Goal: Information Seeking & Learning: Learn about a topic

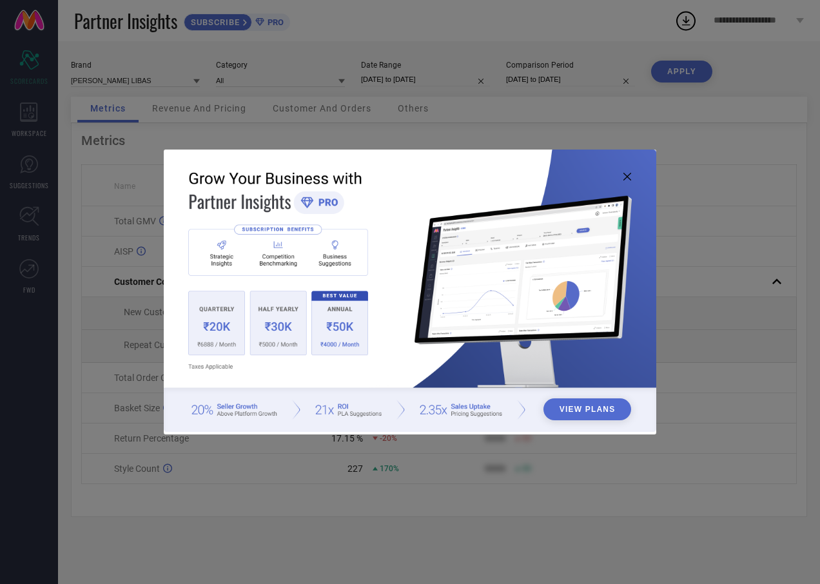
click at [630, 179] on icon at bounding box center [627, 177] width 8 height 8
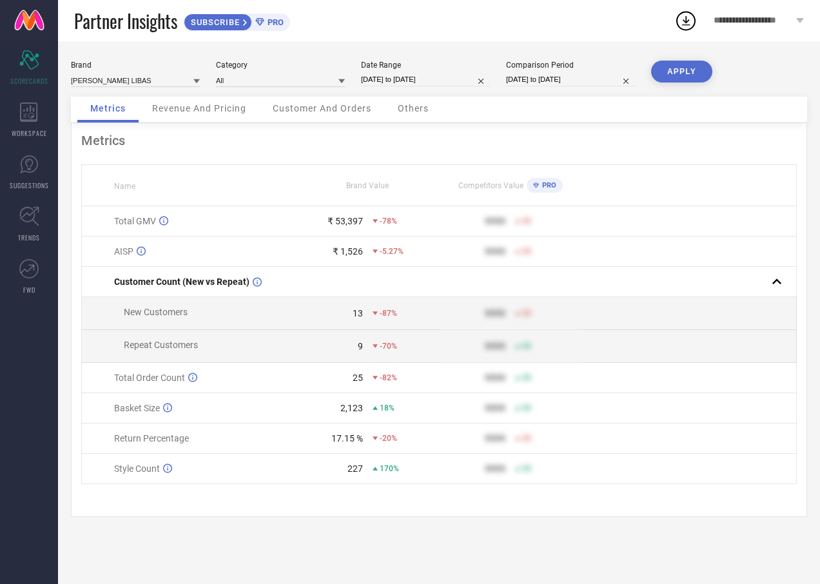
click at [387, 82] on input "[DATE] to [DATE]" at bounding box center [425, 80] width 129 height 14
select select "7"
select select "2025"
select select "8"
select select "2025"
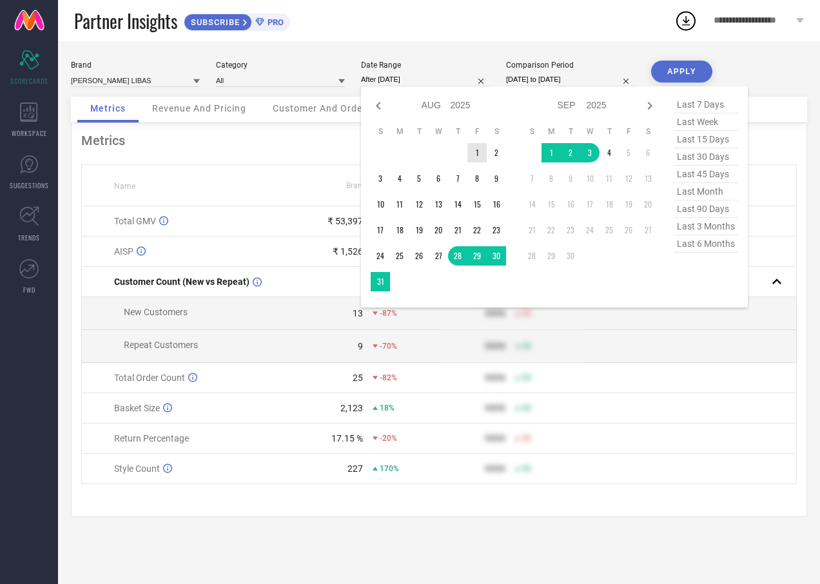
click at [479, 155] on td "1" at bounding box center [476, 152] width 19 height 19
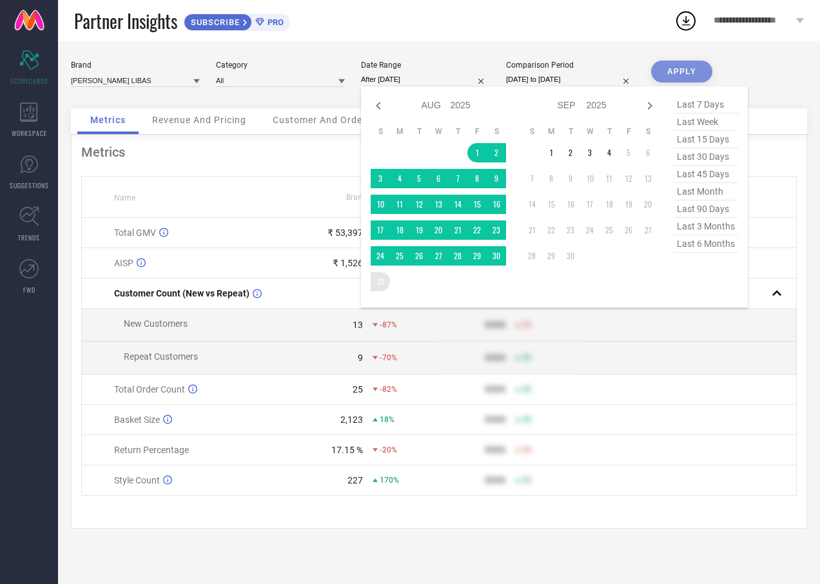
type input "[DATE] to [DATE]"
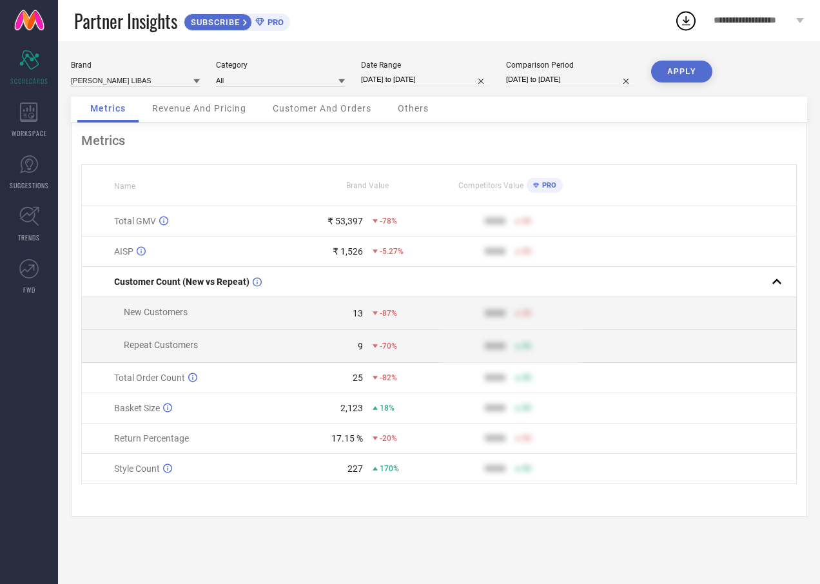
click at [675, 73] on button "APPLY" at bounding box center [681, 72] width 61 height 22
drag, startPoint x: 325, startPoint y: 445, endPoint x: 356, endPoint y: 442, distance: 31.0
click at [356, 442] on div "24.72 %" at bounding box center [329, 438] width 66 height 10
drag, startPoint x: 356, startPoint y: 442, endPoint x: 377, endPoint y: 451, distance: 22.5
click at [379, 451] on td "24.72 % -12%" at bounding box center [367, 438] width 143 height 30
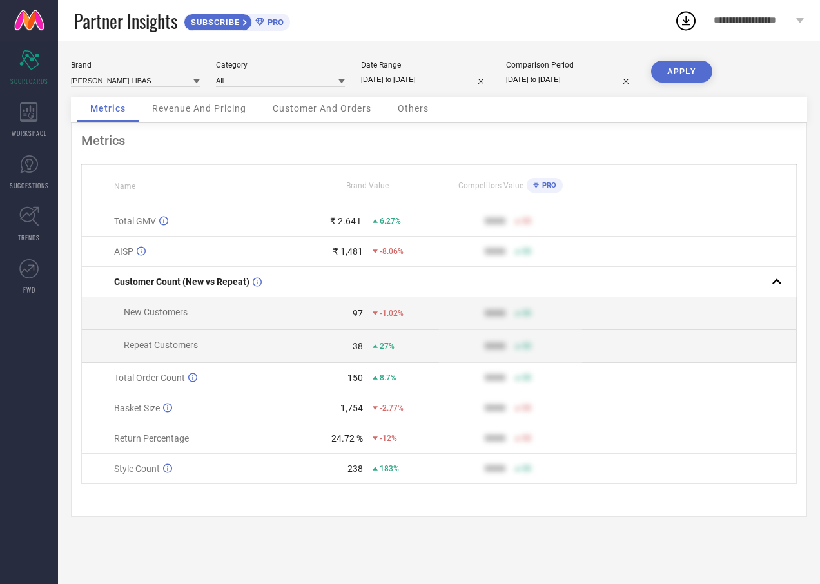
click at [219, 119] on div "Revenue And Pricing" at bounding box center [199, 110] width 120 height 26
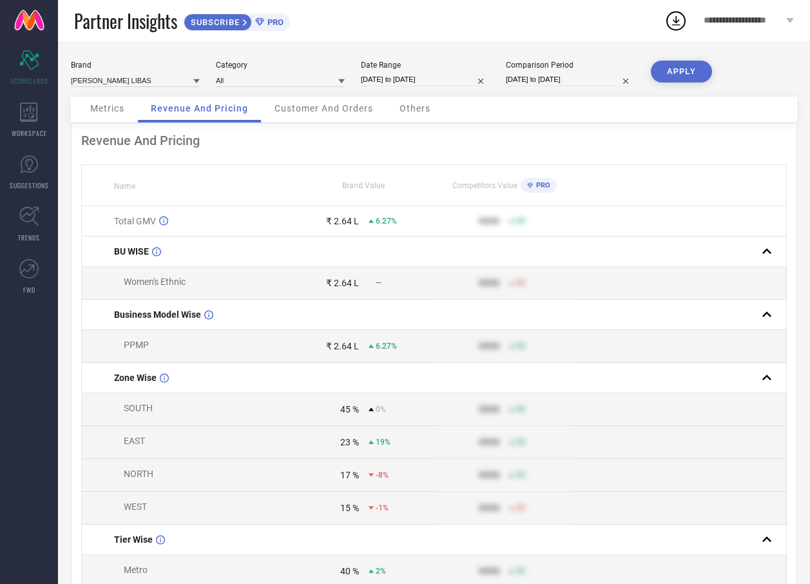
click at [385, 81] on input "[DATE] to [DATE]" at bounding box center [425, 80] width 129 height 14
select select "7"
select select "2025"
select select "8"
select select "2025"
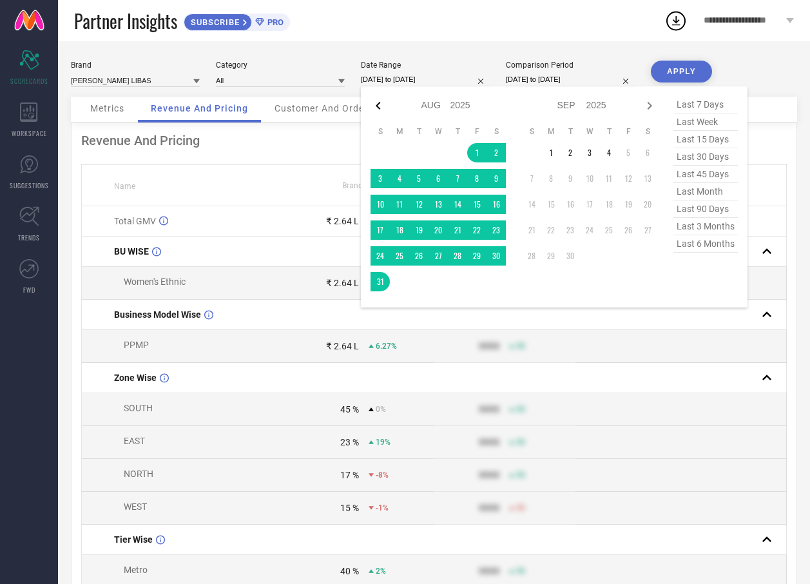
click at [380, 106] on icon at bounding box center [378, 105] width 15 height 15
select select "6"
select select "2025"
select select "7"
select select "2025"
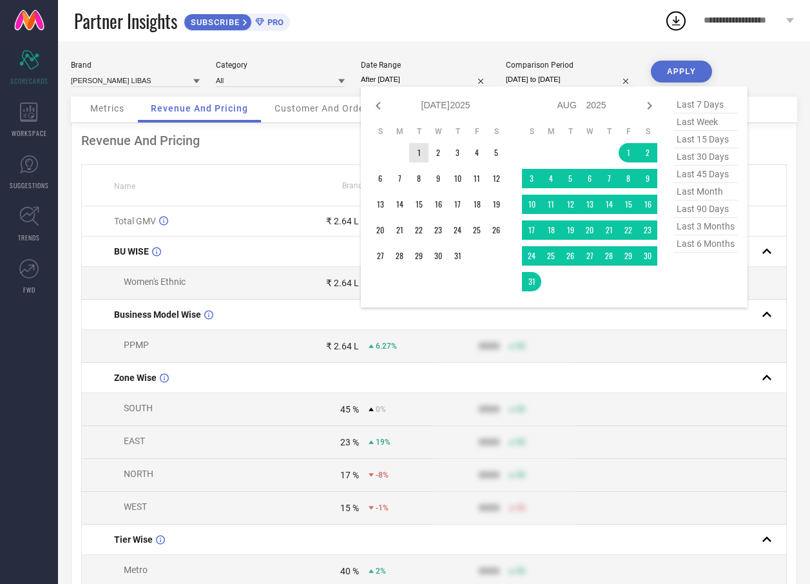
click at [424, 151] on td "1" at bounding box center [418, 152] width 19 height 19
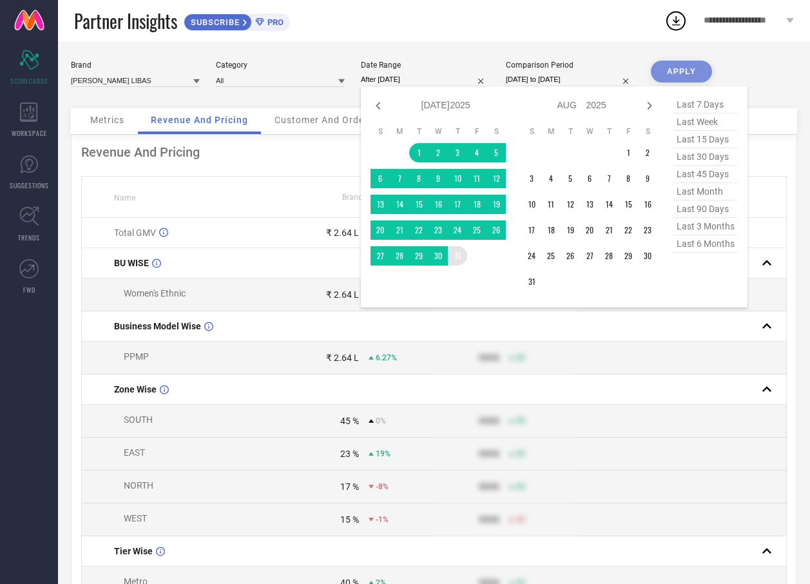
type input "[DATE] to [DATE]"
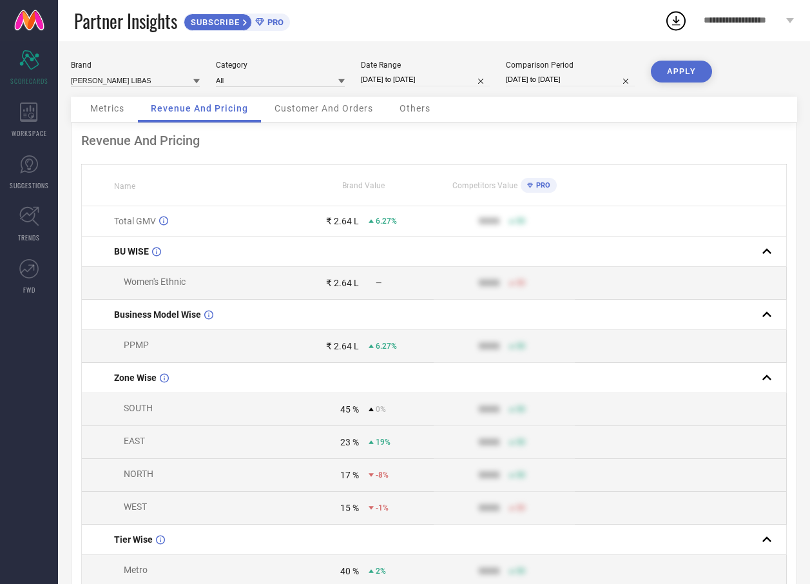
click at [688, 74] on button "APPLY" at bounding box center [681, 72] width 61 height 22
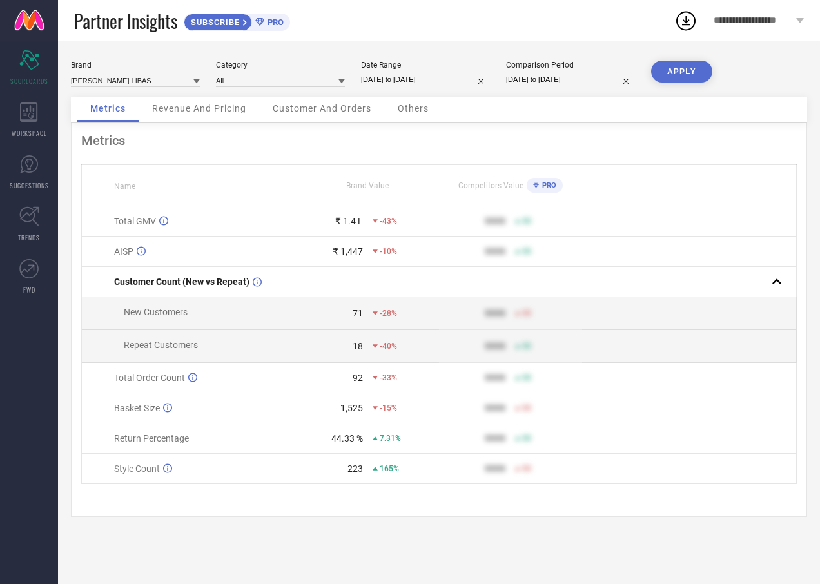
click at [218, 111] on span "Revenue And Pricing" at bounding box center [199, 108] width 94 height 10
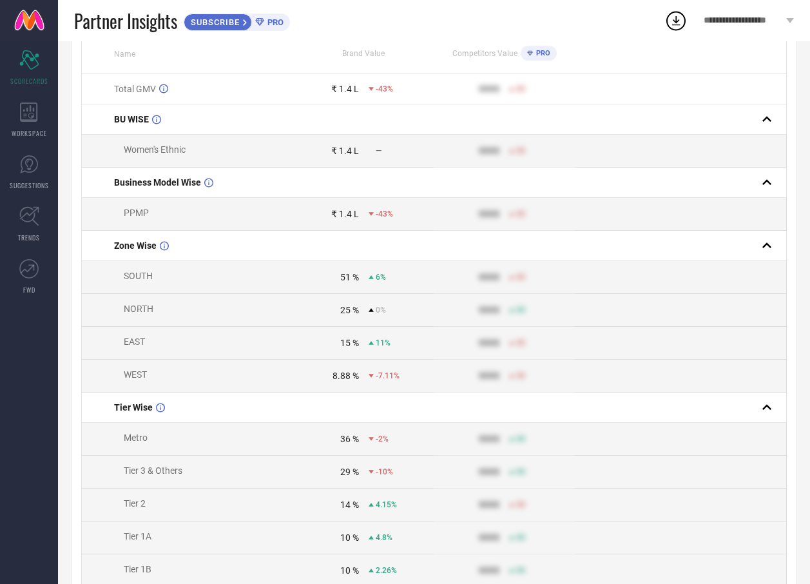
scroll to position [5, 0]
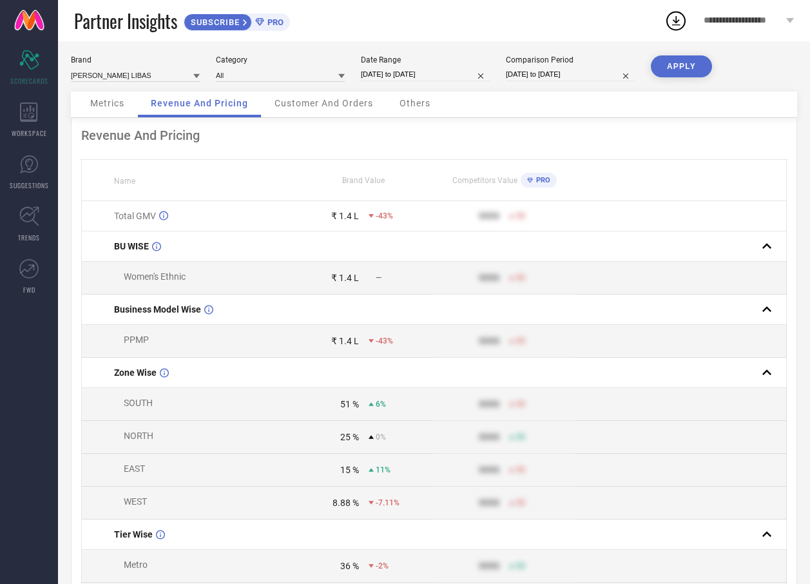
click at [121, 111] on div "Metrics" at bounding box center [107, 105] width 60 height 26
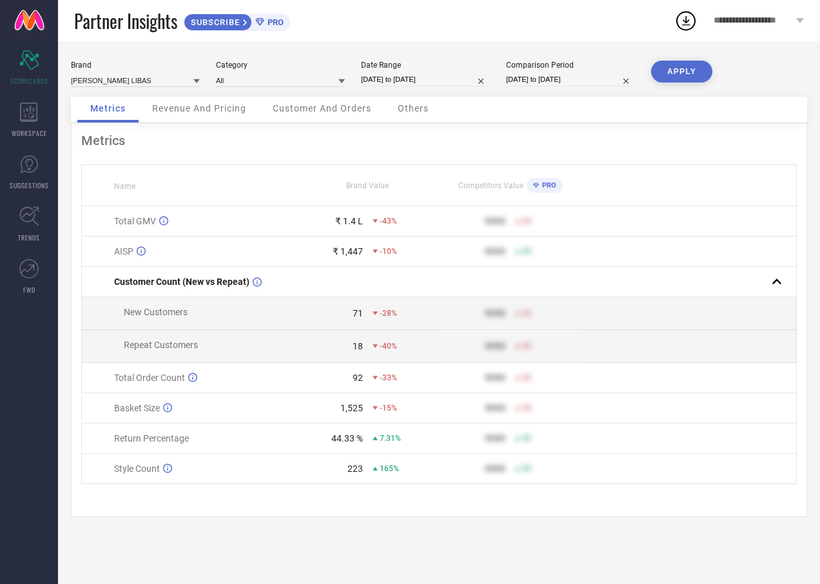
select select "6"
select select "2025"
select select "7"
select select "2025"
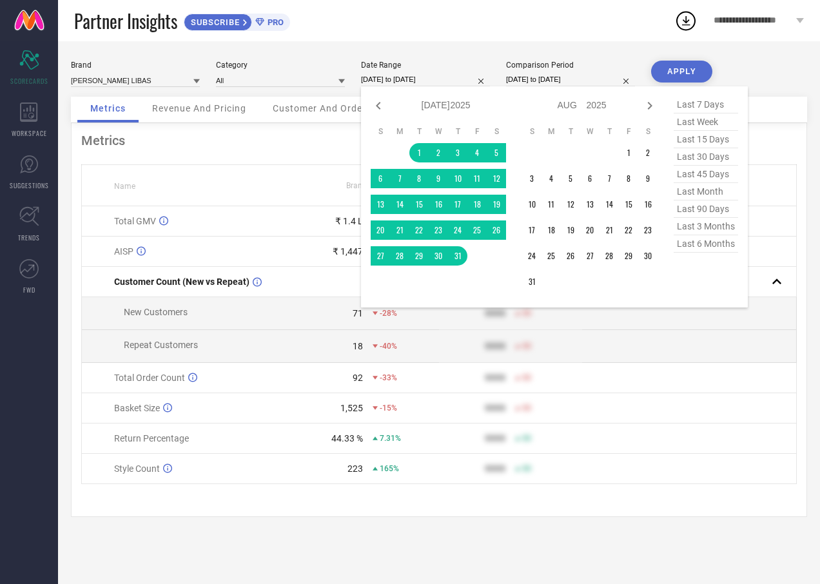
click at [411, 77] on input "[DATE] to [DATE]" at bounding box center [425, 80] width 129 height 14
click at [626, 150] on td "1" at bounding box center [628, 152] width 19 height 19
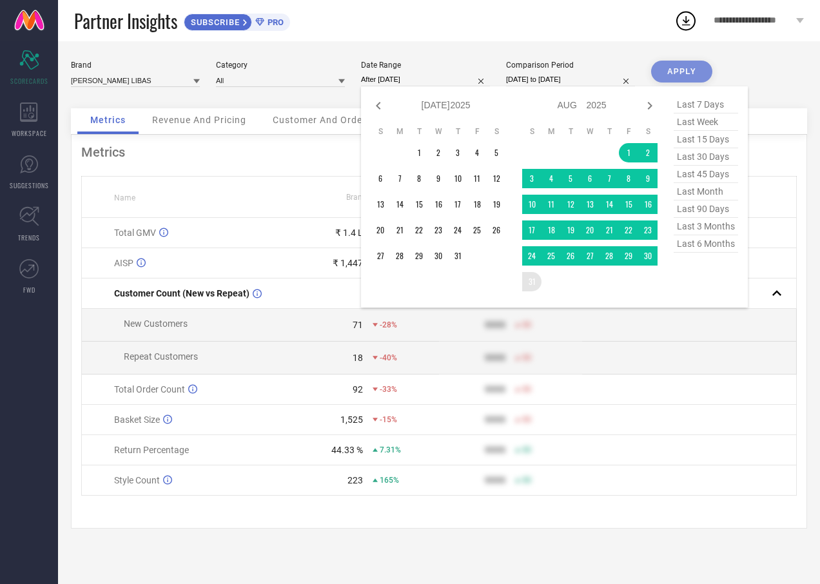
type input "[DATE] to [DATE]"
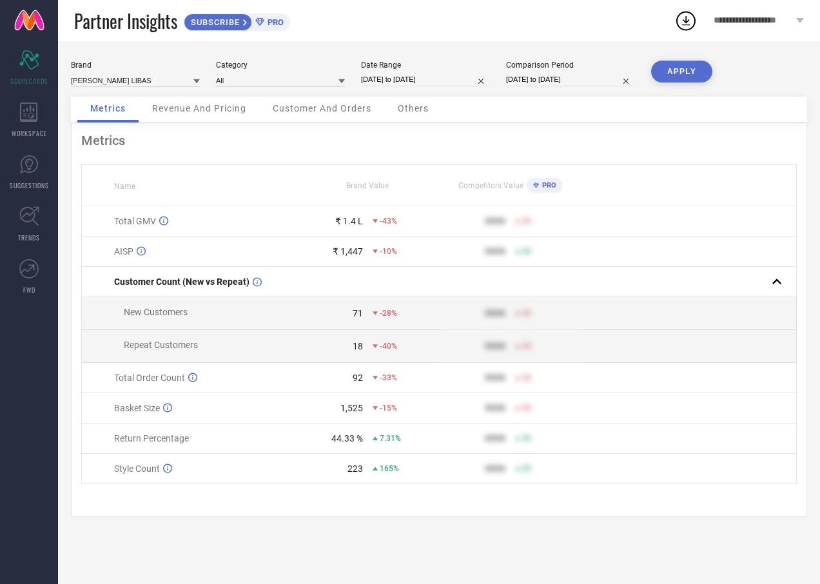
click at [679, 72] on button "APPLY" at bounding box center [681, 72] width 61 height 22
click at [215, 105] on span "Revenue And Pricing" at bounding box center [199, 108] width 94 height 10
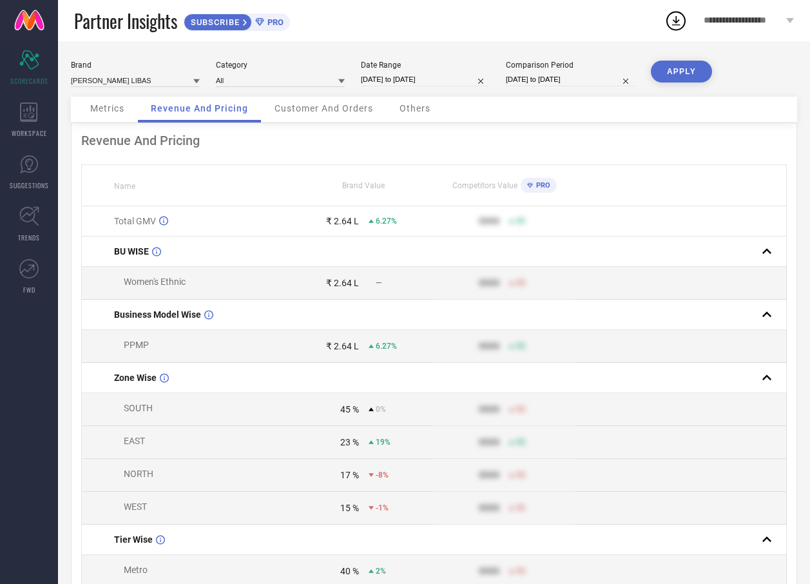
click at [334, 99] on div "Customer And Orders" at bounding box center [324, 110] width 124 height 26
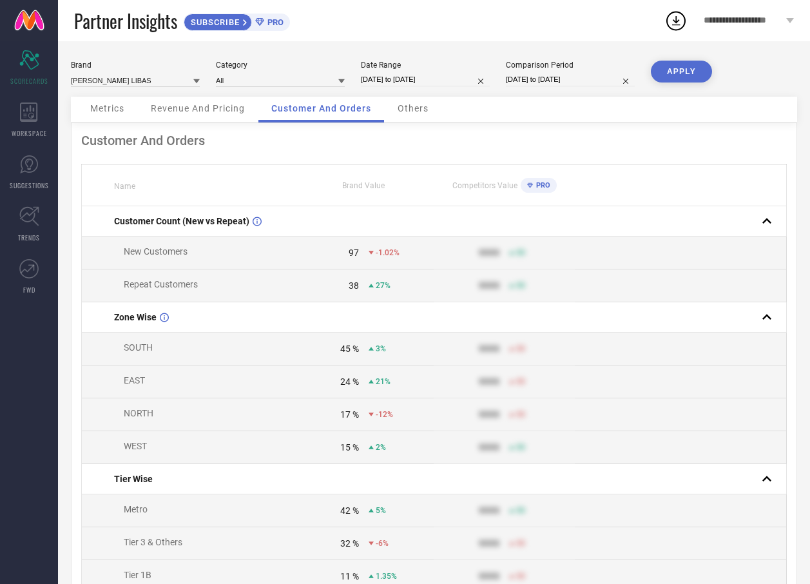
click at [371, 78] on input "[DATE] to [DATE]" at bounding box center [425, 80] width 129 height 14
select select "7"
select select "2025"
select select "8"
select select "2025"
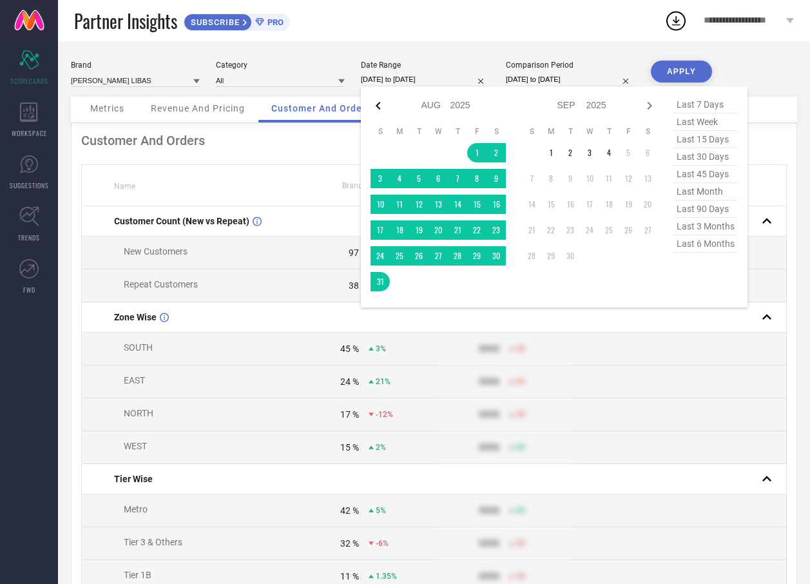
click at [383, 110] on icon at bounding box center [378, 105] width 15 height 15
select select "6"
select select "2025"
select select "7"
select select "2025"
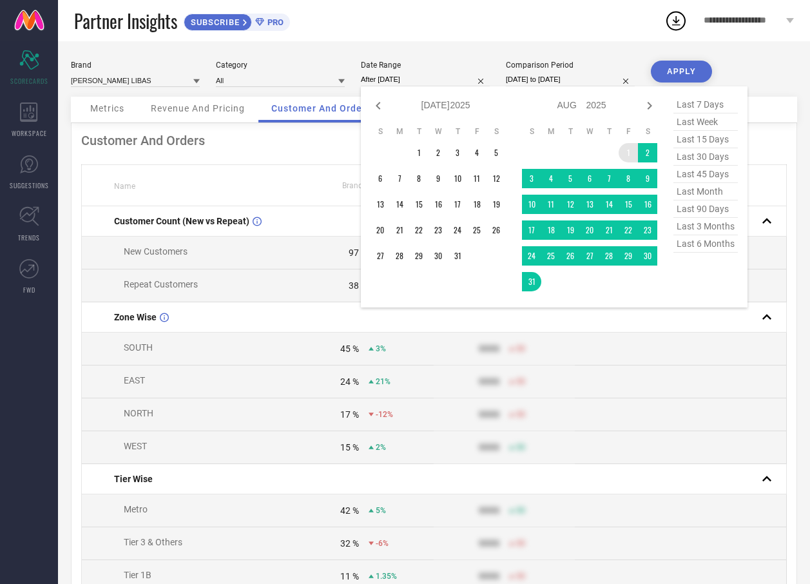
click at [628, 148] on td "1" at bounding box center [628, 152] width 19 height 19
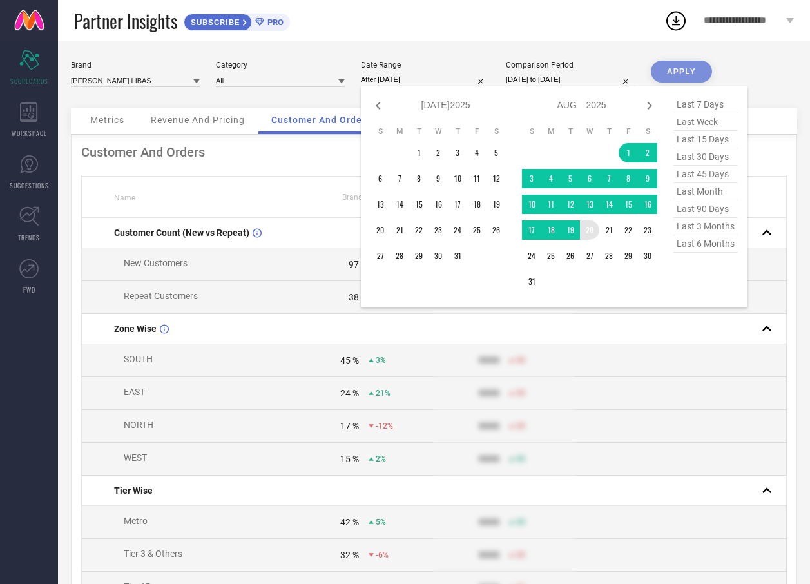
type input "[DATE] to [DATE]"
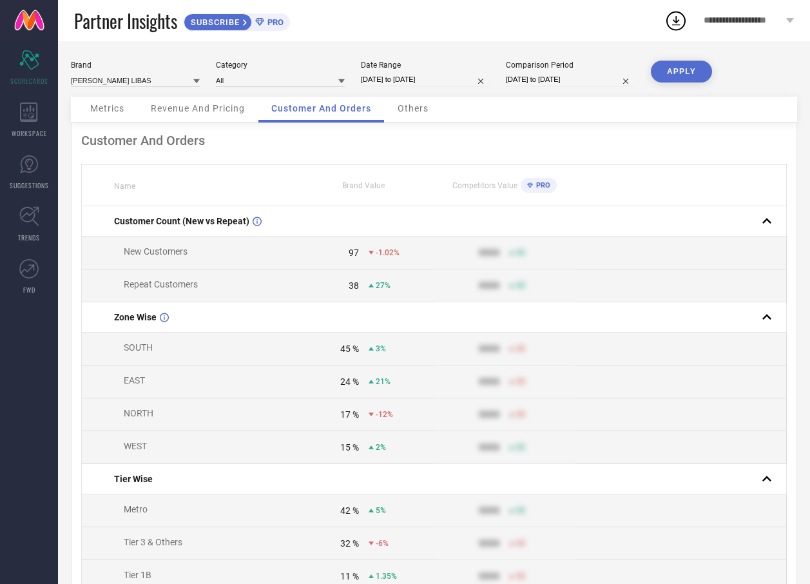
click at [683, 75] on button "APPLY" at bounding box center [681, 72] width 61 height 22
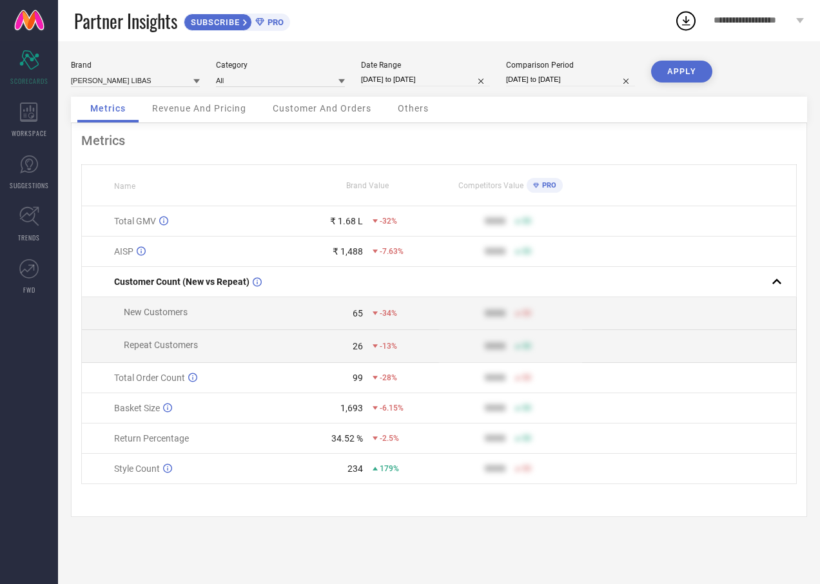
click at [420, 80] on input "[DATE] to [DATE]" at bounding box center [425, 80] width 129 height 14
select select "7"
select select "2025"
select select "8"
select select "2025"
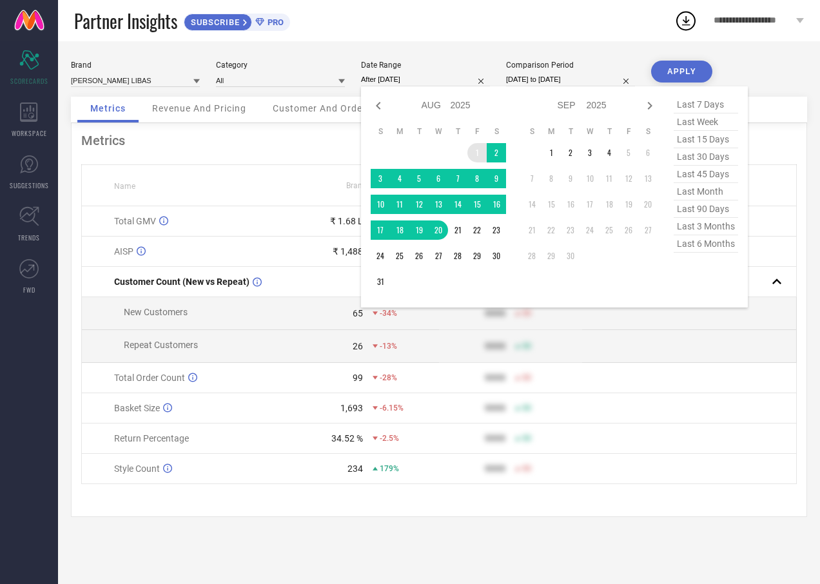
click at [481, 144] on td "1" at bounding box center [476, 152] width 19 height 19
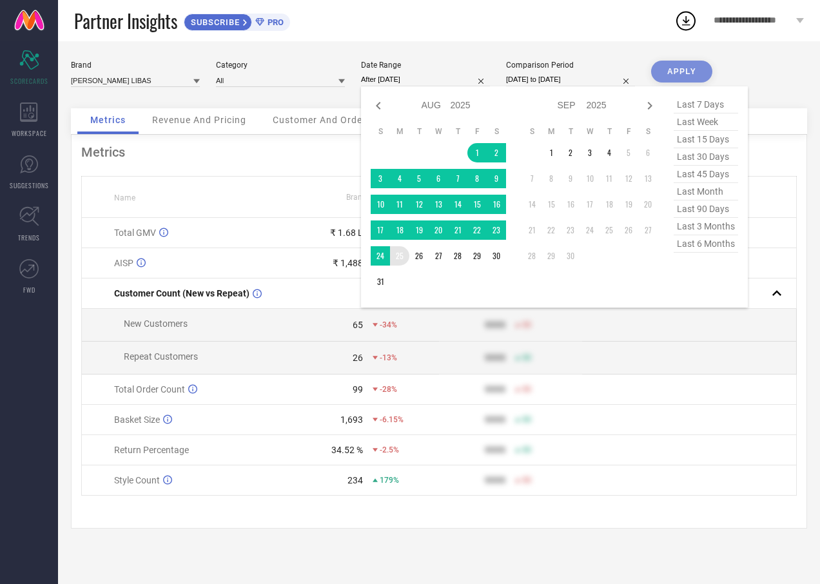
type input "[DATE] to [DATE]"
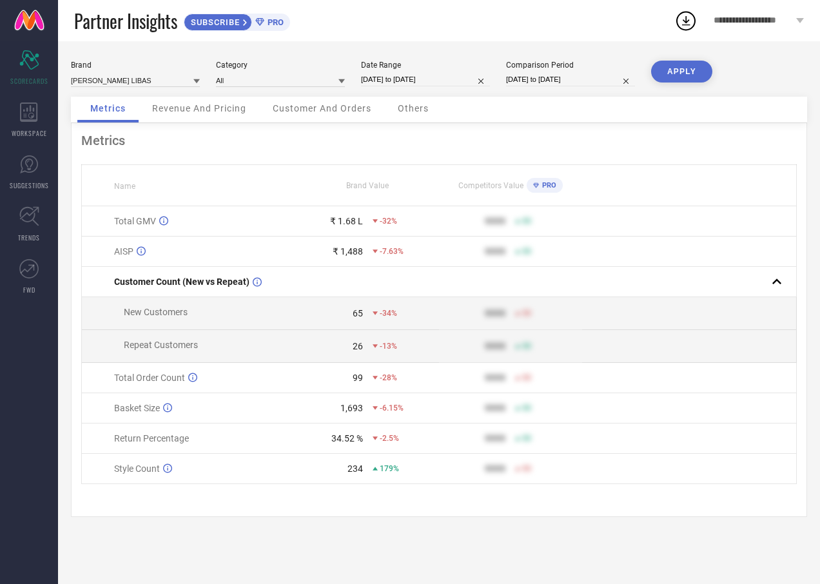
click at [676, 78] on button "APPLY" at bounding box center [681, 72] width 61 height 22
click at [154, 113] on span "Revenue And Pricing" at bounding box center [199, 108] width 94 height 10
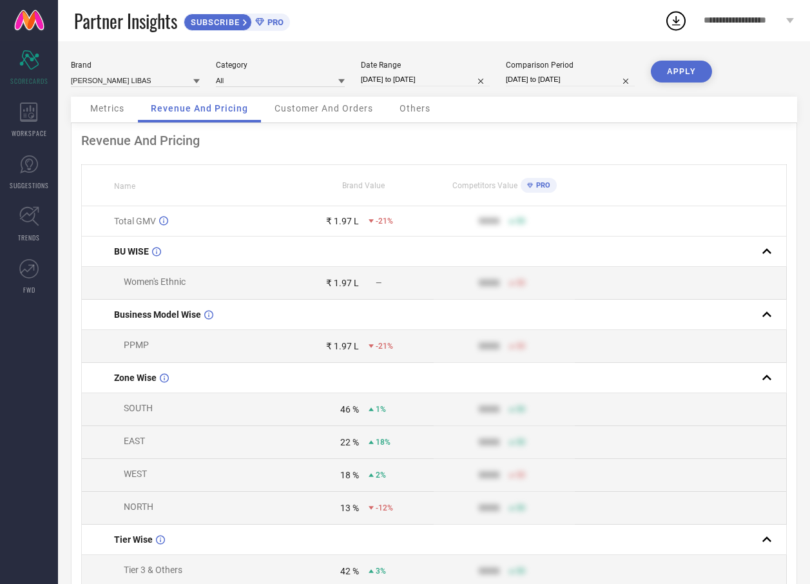
click at [340, 110] on span "Customer And Orders" at bounding box center [324, 108] width 99 height 10
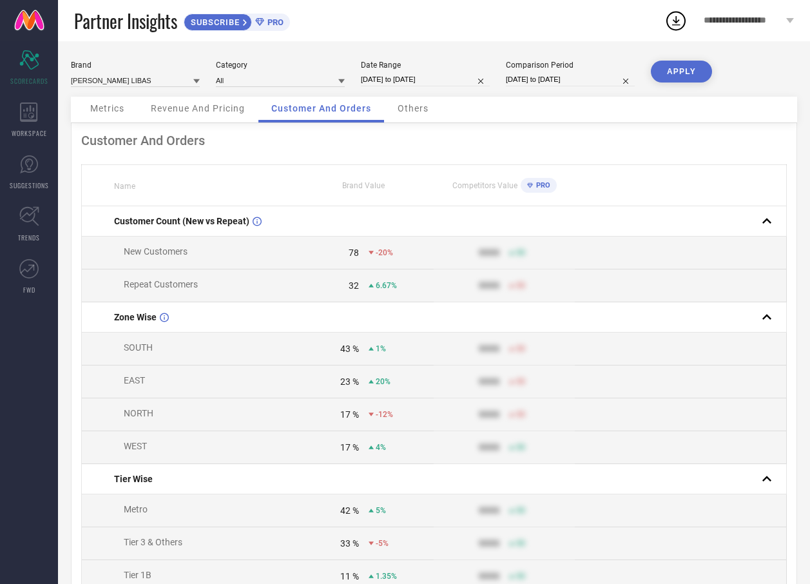
click at [403, 110] on span "Others" at bounding box center [413, 108] width 31 height 10
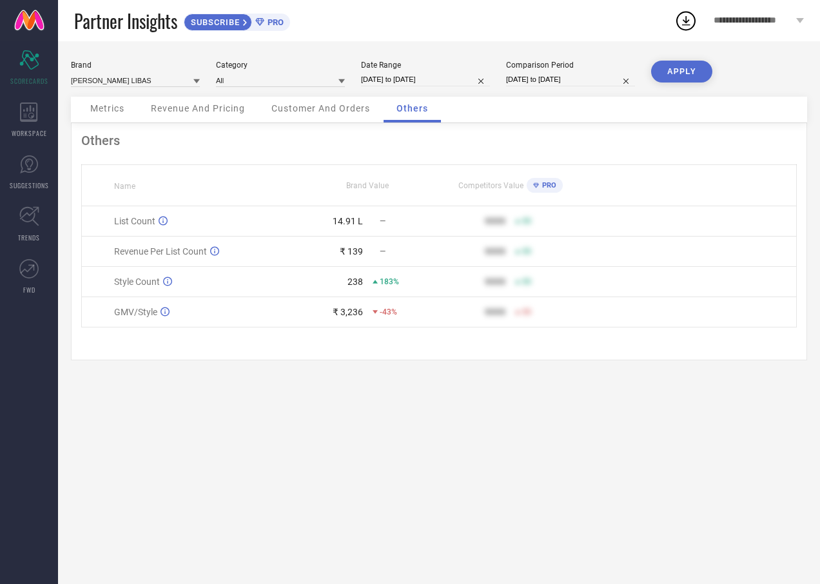
click at [120, 116] on div "Metrics" at bounding box center [107, 110] width 60 height 26
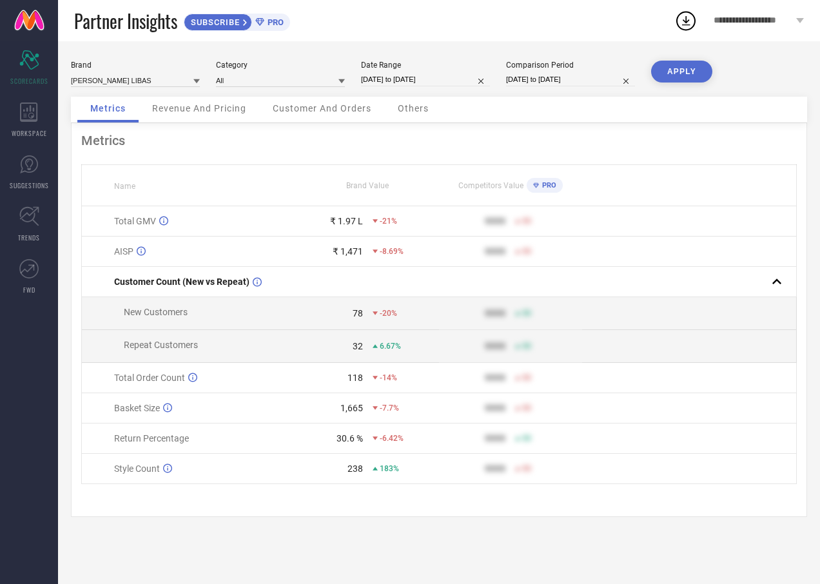
click at [265, 90] on div "Brand [PERSON_NAME] LIBAS Category All Date Range [DATE] to [DATE] Comparison P…" at bounding box center [439, 79] width 736 height 36
click at [268, 77] on input at bounding box center [280, 80] width 129 height 14
click at [342, 121] on div "Women-Scarves" at bounding box center [280, 120] width 129 height 22
click at [682, 75] on button "APPLY" at bounding box center [681, 72] width 61 height 22
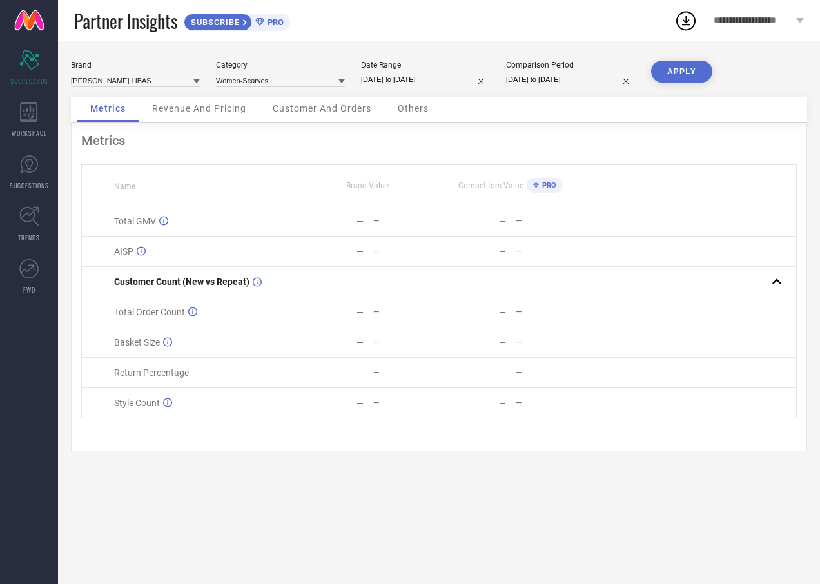
click at [197, 110] on span "Revenue And Pricing" at bounding box center [199, 108] width 94 height 10
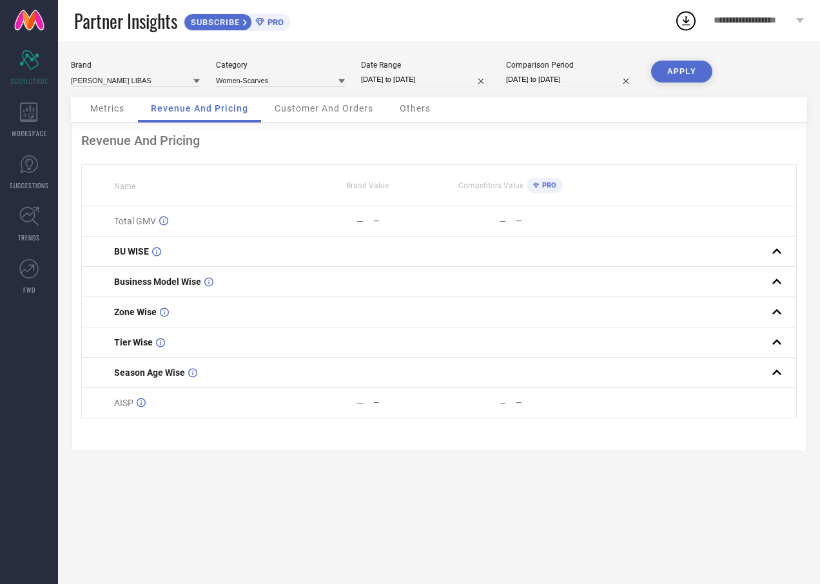
click at [116, 115] on div "Metrics" at bounding box center [107, 110] width 60 height 26
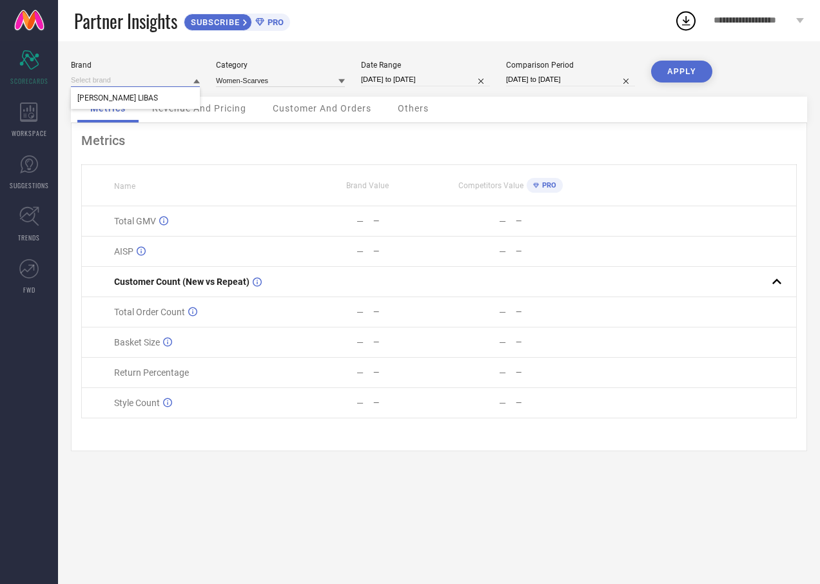
click at [168, 79] on input at bounding box center [135, 80] width 129 height 14
click at [237, 79] on input at bounding box center [280, 80] width 129 height 14
click at [244, 111] on div "All" at bounding box center [280, 120] width 129 height 22
click at [674, 79] on button "APPLY" at bounding box center [681, 72] width 61 height 22
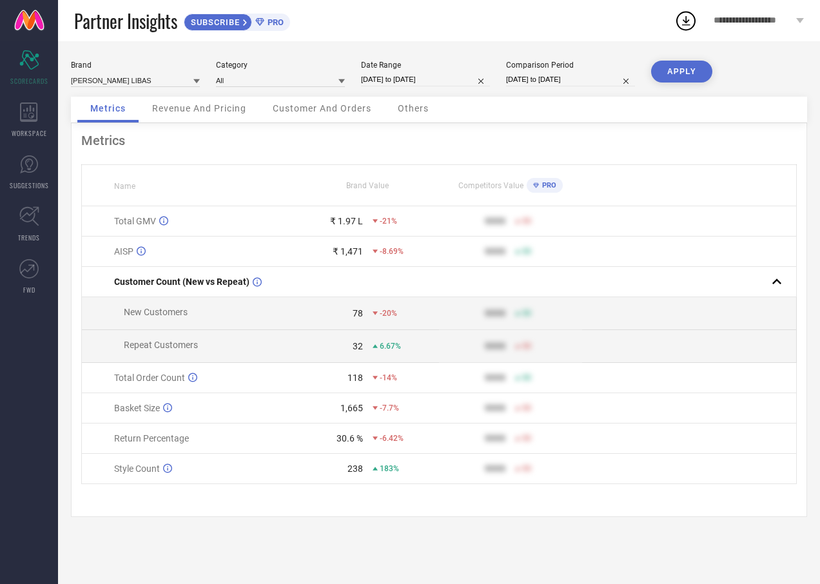
click at [415, 122] on div "Others" at bounding box center [413, 110] width 57 height 26
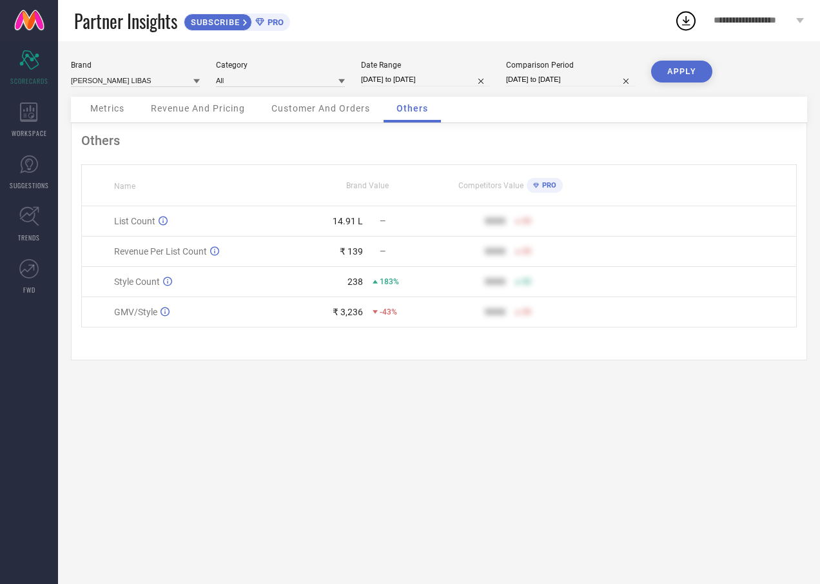
click at [340, 112] on span "Customer And Orders" at bounding box center [320, 108] width 99 height 10
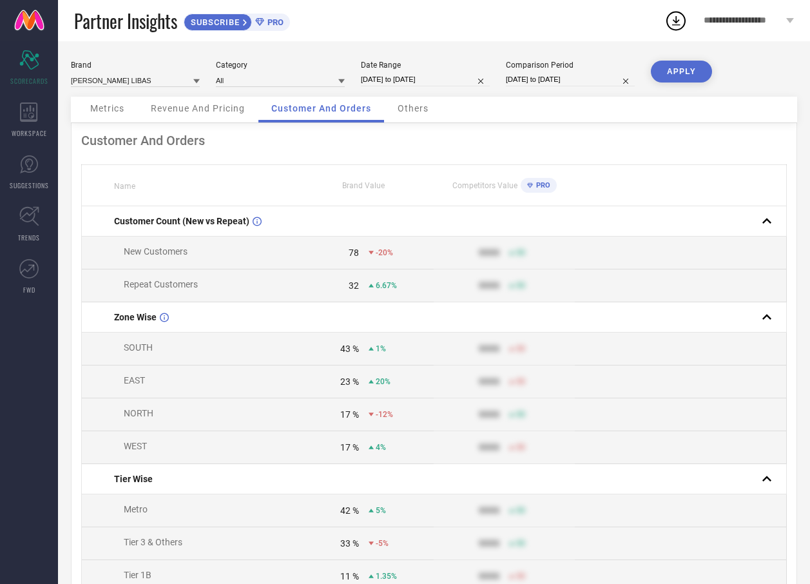
click at [217, 113] on span "Revenue And Pricing" at bounding box center [198, 108] width 94 height 10
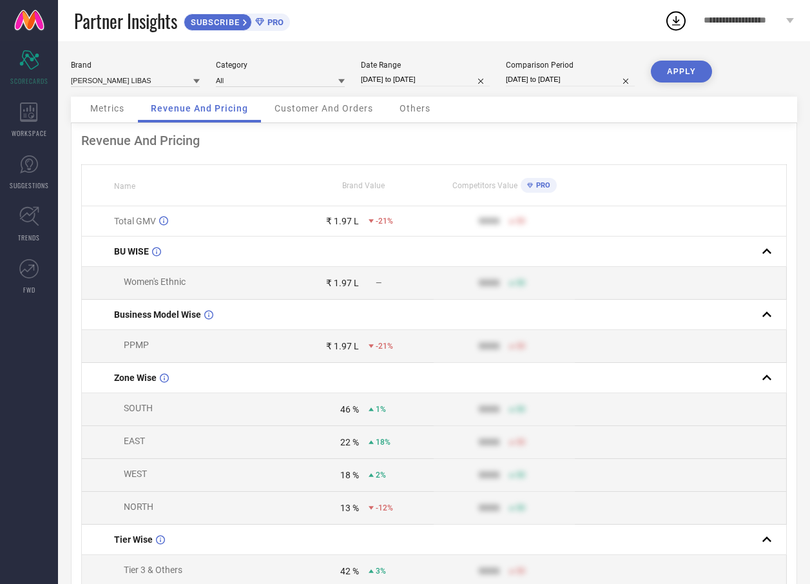
click at [124, 111] on span "Metrics" at bounding box center [107, 108] width 34 height 10
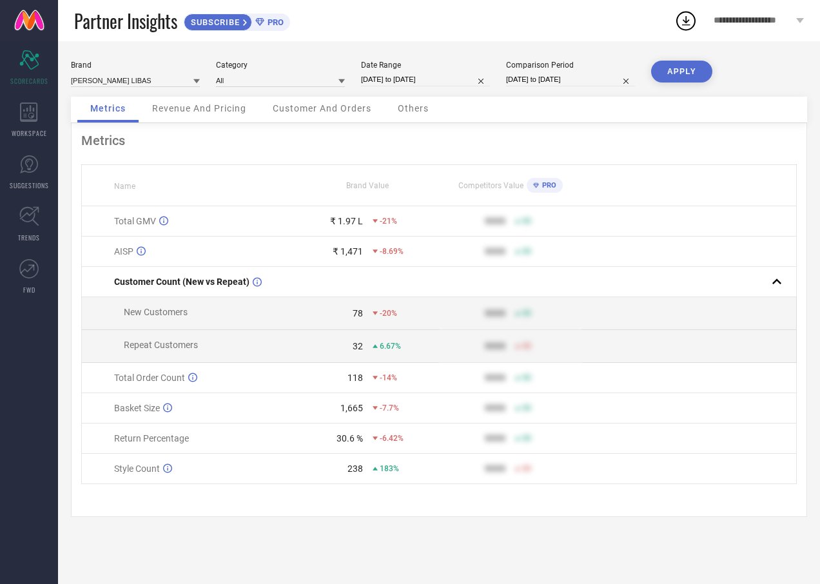
click at [363, 78] on input "[DATE] to [DATE]" at bounding box center [425, 80] width 129 height 14
select select "7"
select select "2025"
select select "8"
select select "2025"
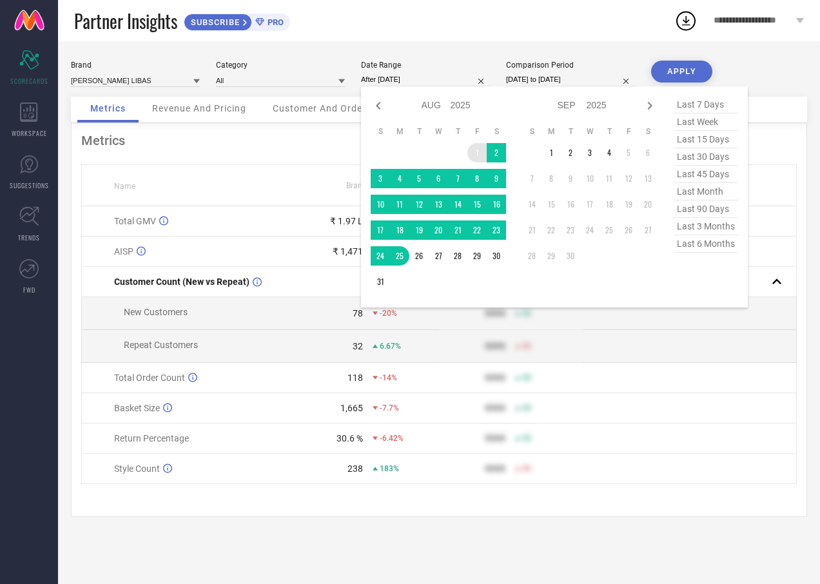
click at [474, 146] on td "1" at bounding box center [476, 152] width 19 height 19
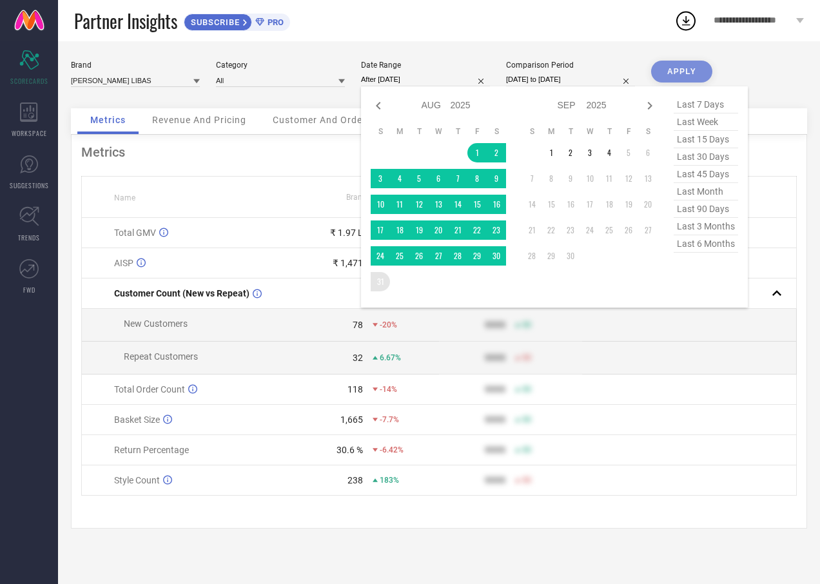
type input "[DATE] to [DATE]"
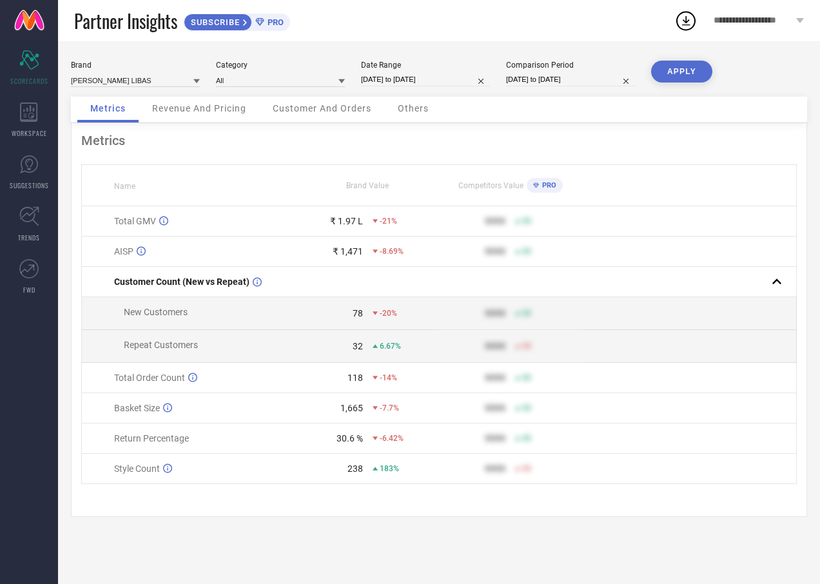
click at [668, 71] on button "APPLY" at bounding box center [681, 72] width 61 height 22
click at [411, 102] on div "Others" at bounding box center [413, 110] width 57 height 26
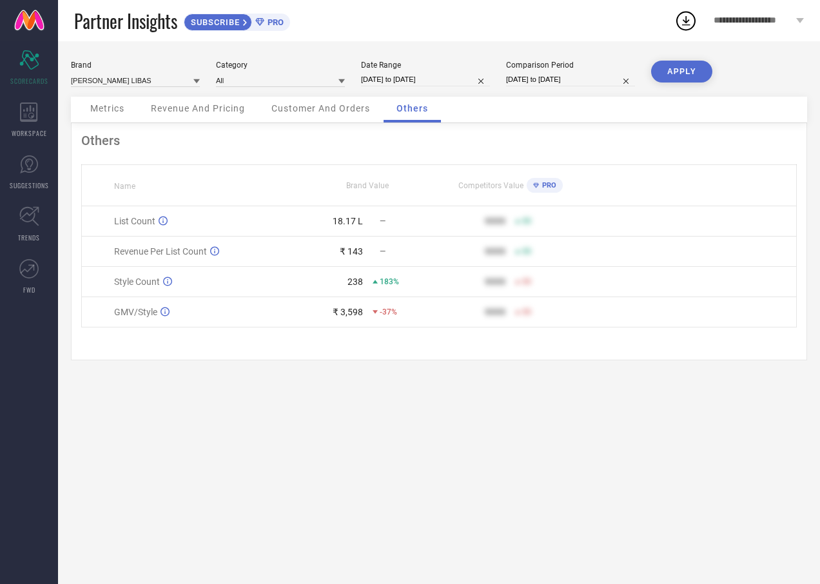
click at [185, 107] on span "Revenue And Pricing" at bounding box center [198, 108] width 94 height 10
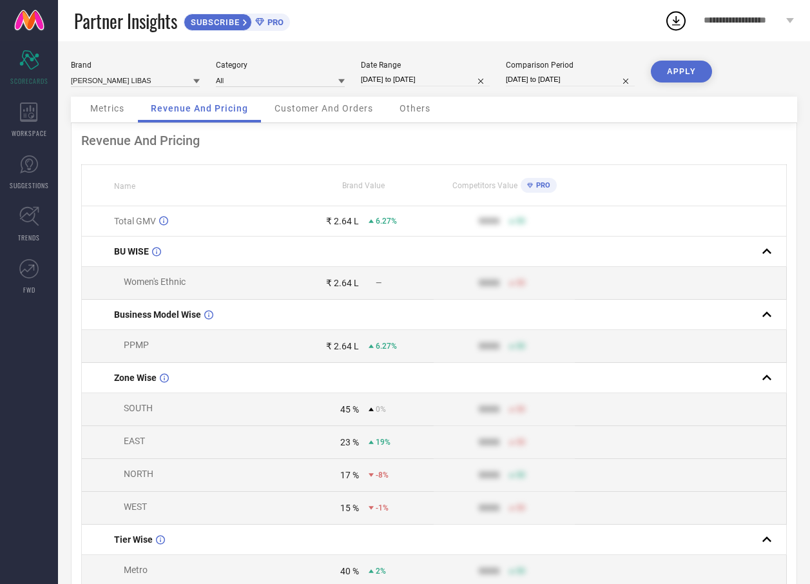
click at [294, 110] on span "Customer And Orders" at bounding box center [324, 108] width 99 height 10
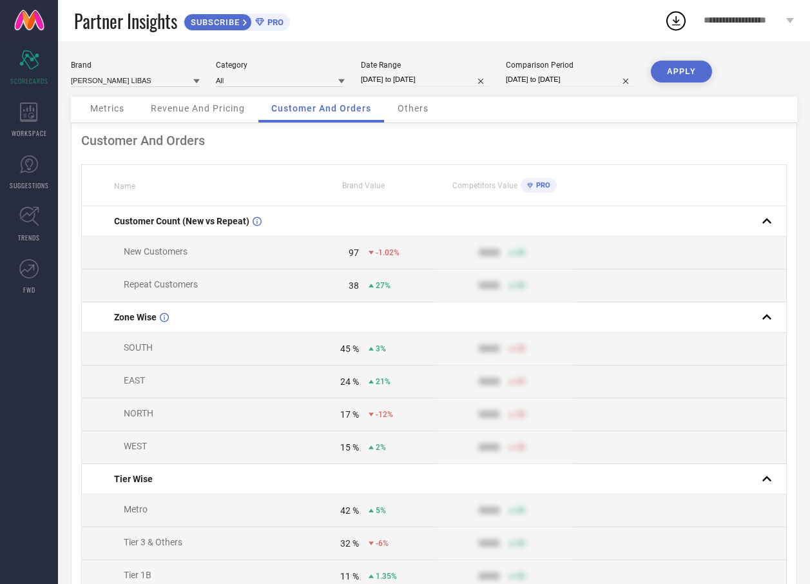
click at [115, 107] on span "Metrics" at bounding box center [107, 108] width 34 height 10
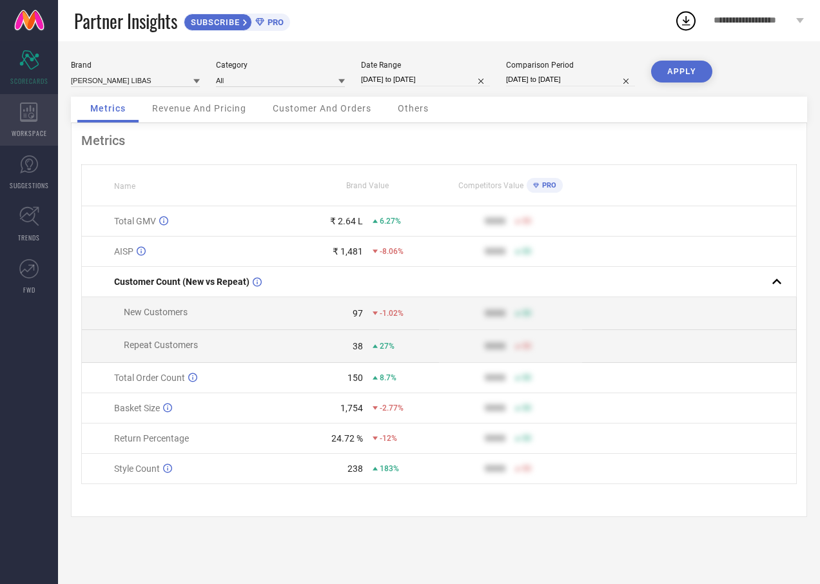
click at [22, 126] on div "WORKSPACE" at bounding box center [29, 120] width 58 height 52
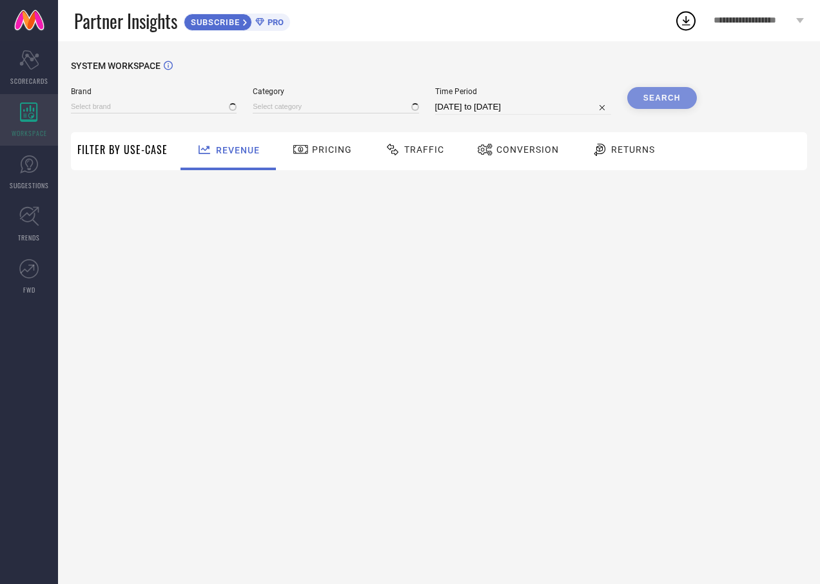
type input "[PERSON_NAME] LIBAS"
type input "All"
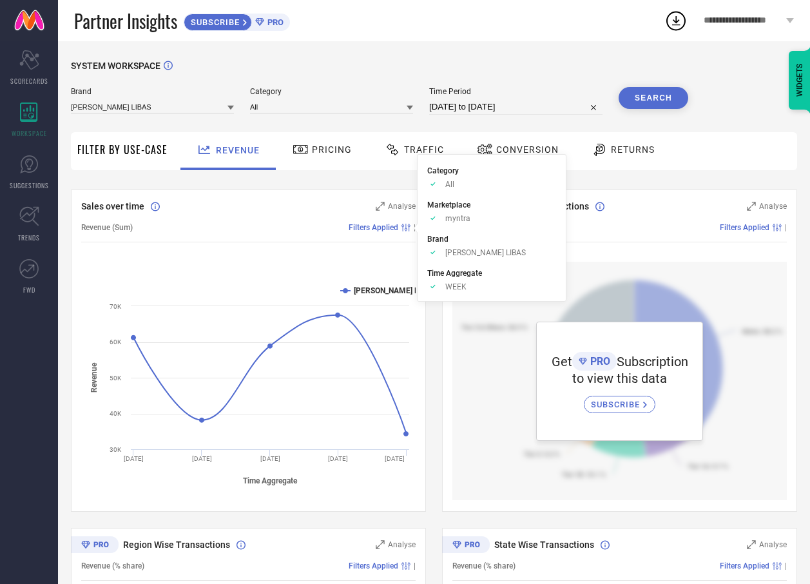
click at [458, 282] on li "Time Aggregate Approve /Deselected WEEK" at bounding box center [491, 279] width 129 height 24
click at [452, 289] on span "WEEK" at bounding box center [455, 286] width 21 height 9
click at [432, 268] on li "Time Aggregate Approve /Deselected WEEK" at bounding box center [491, 279] width 129 height 24
click at [311, 222] on div "Revenue (Sum) Filters Applied |" at bounding box center [248, 228] width 334 height 30
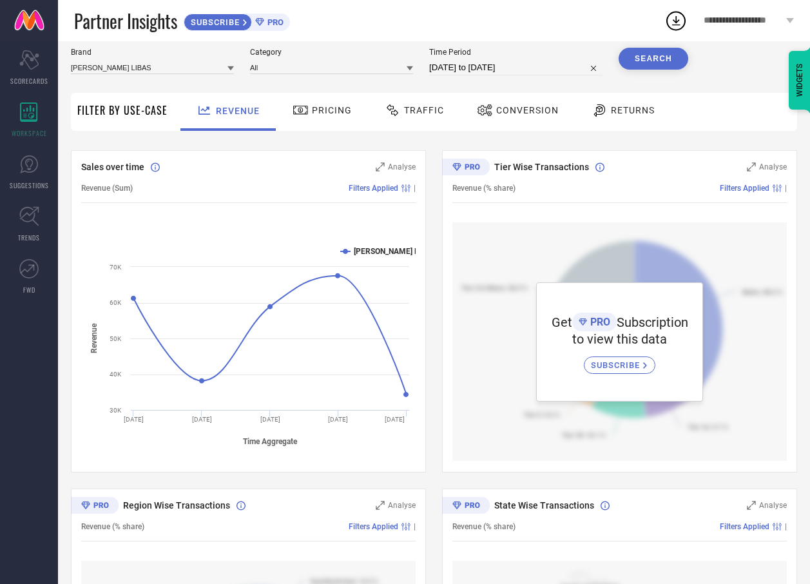
scroll to position [28, 0]
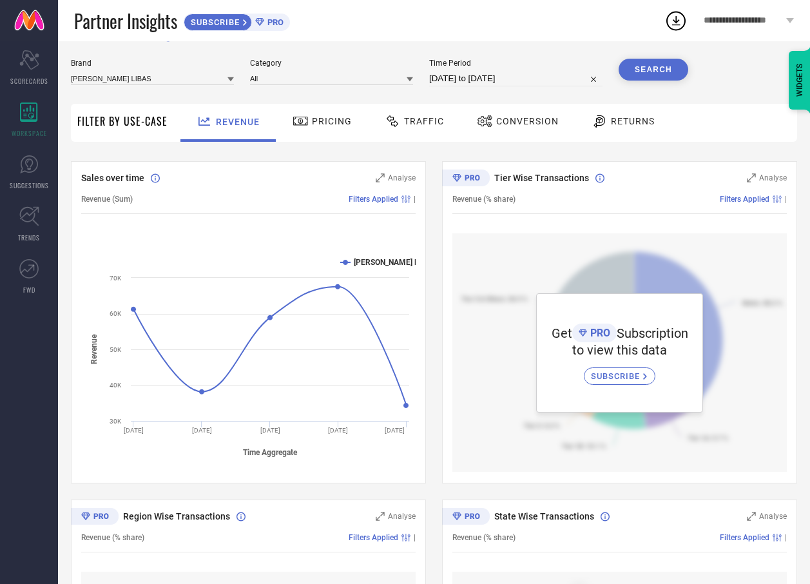
click at [333, 130] on div "Pricing" at bounding box center [322, 121] width 66 height 22
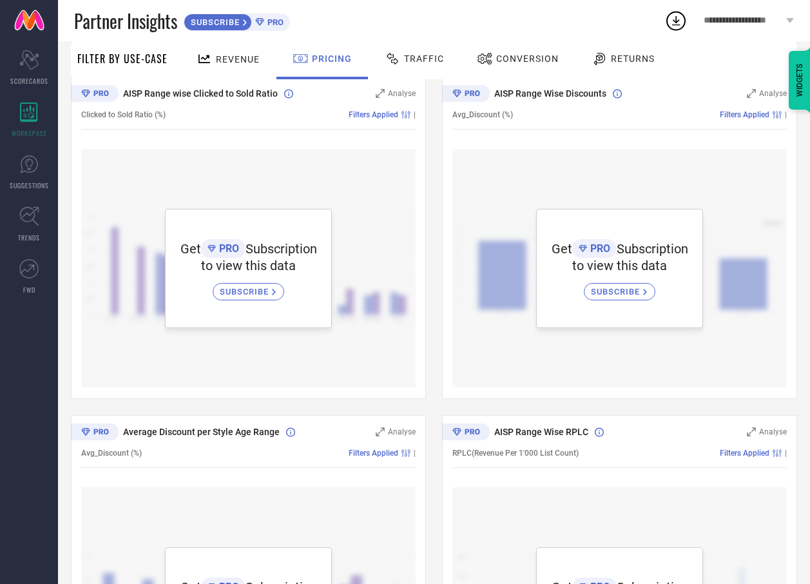
scroll to position [193, 0]
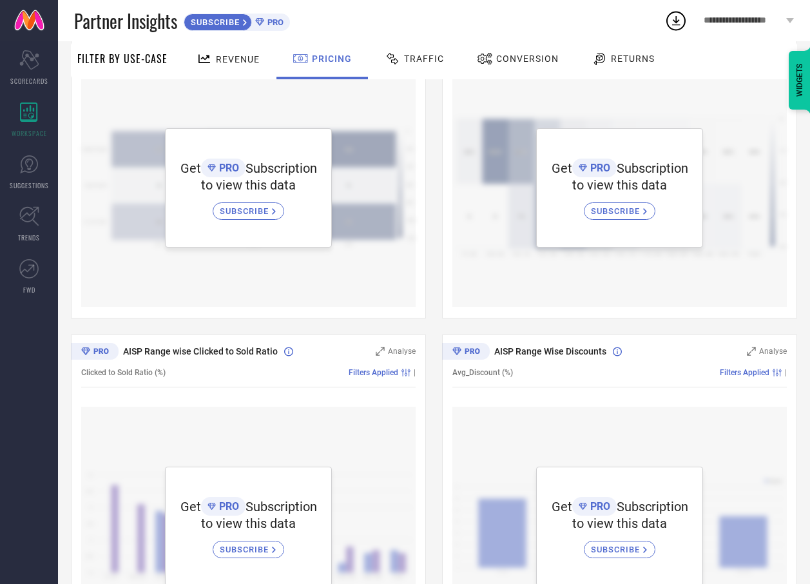
click at [429, 67] on div "Traffic" at bounding box center [415, 59] width 66 height 22
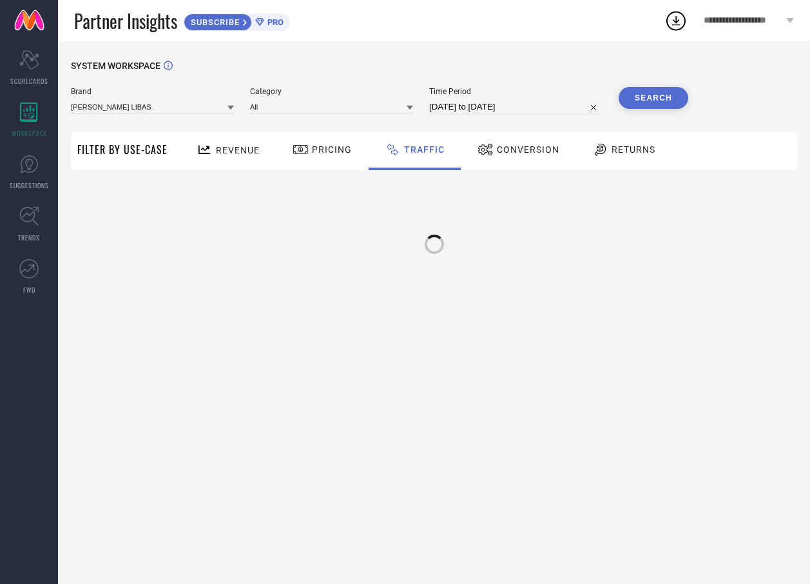
scroll to position [0, 0]
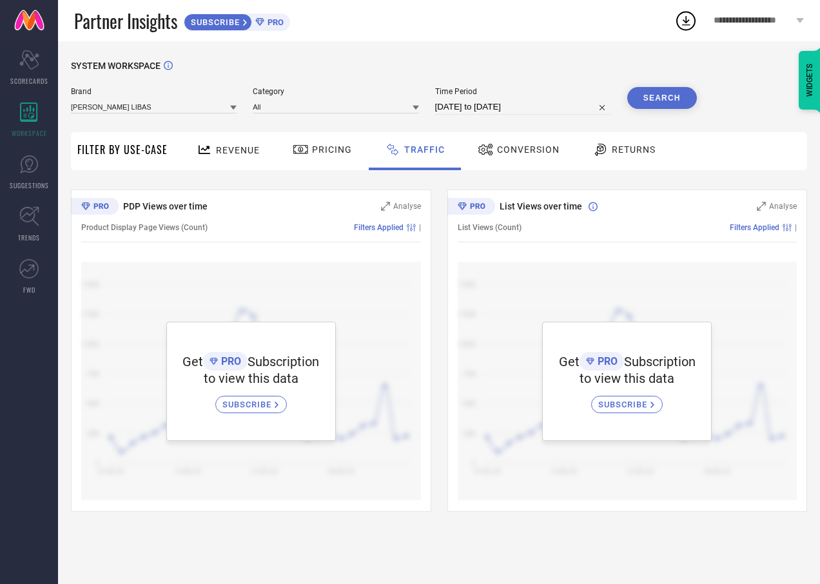
click at [503, 139] on div "Conversion" at bounding box center [518, 151] width 114 height 38
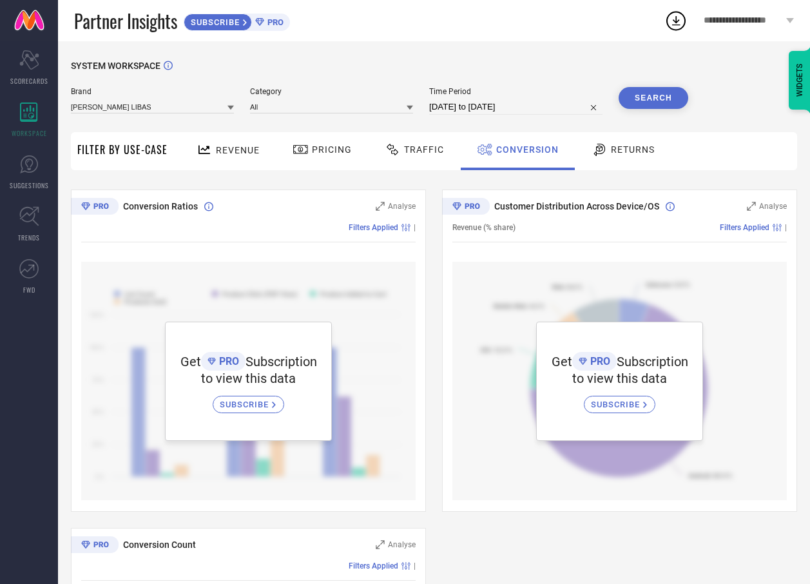
click at [624, 155] on span "Returns" at bounding box center [633, 149] width 44 height 10
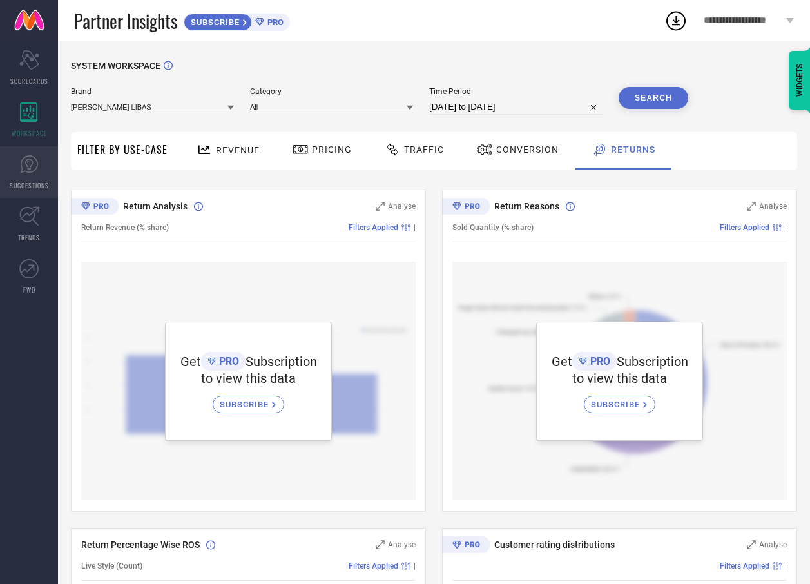
click at [32, 177] on link "SUGGESTIONS" at bounding box center [29, 172] width 58 height 52
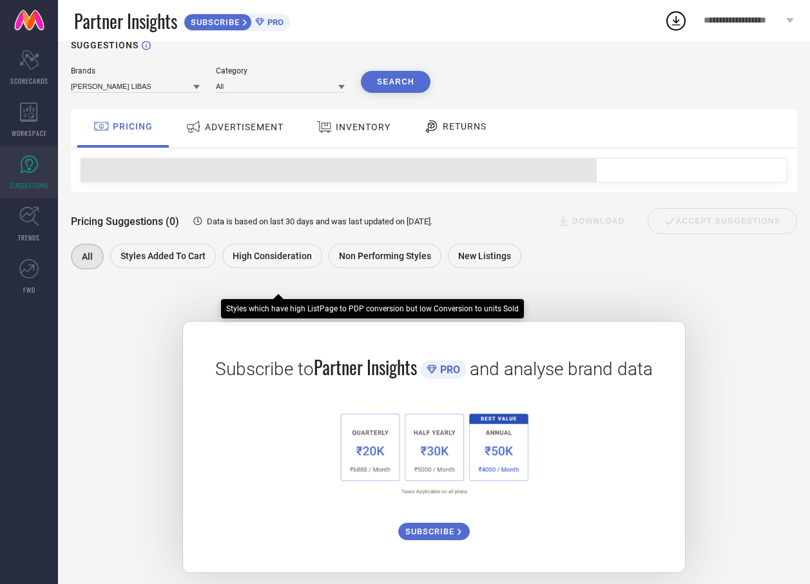
scroll to position [32, 0]
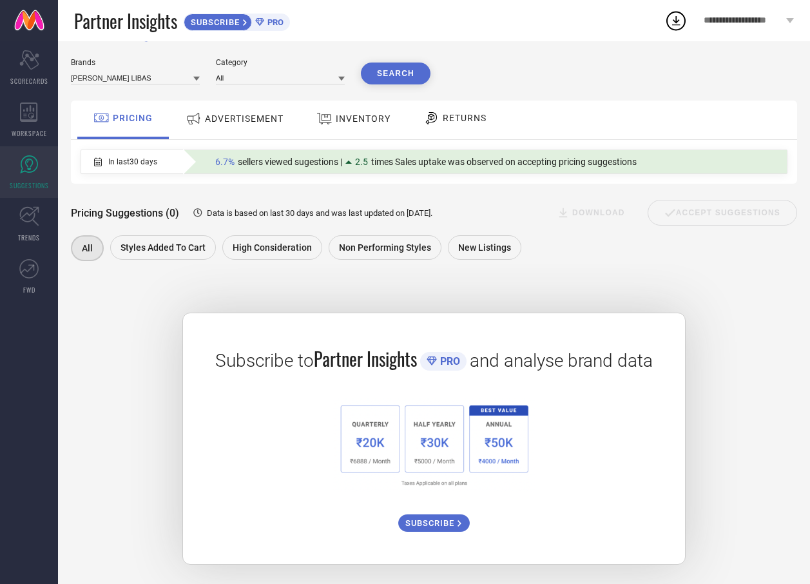
click at [234, 118] on span "ADVERTISEMENT" at bounding box center [244, 118] width 79 height 10
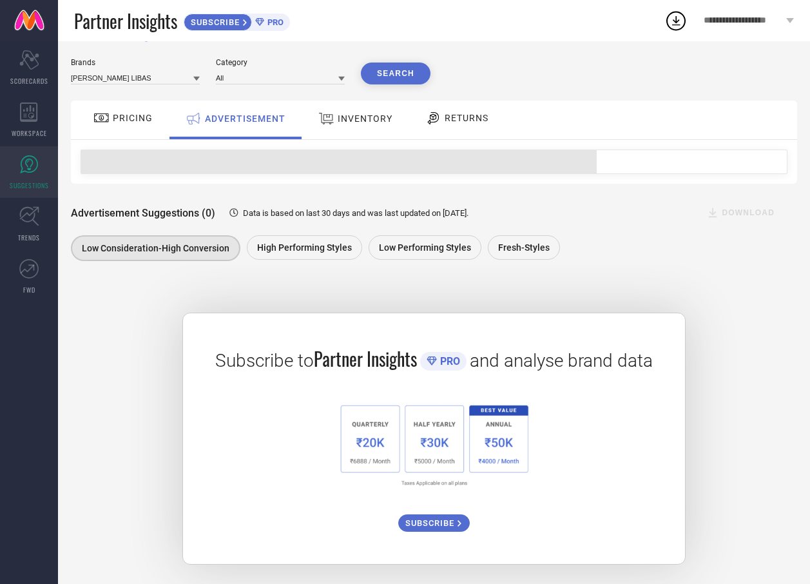
click at [350, 119] on span "INVENTORY" at bounding box center [365, 118] width 55 height 10
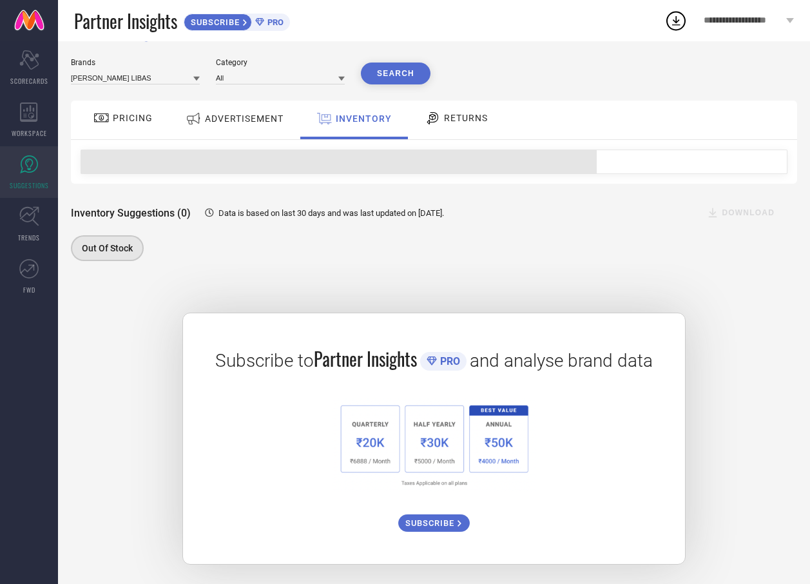
click at [255, 113] on span "ADVERTISEMENT" at bounding box center [244, 118] width 79 height 10
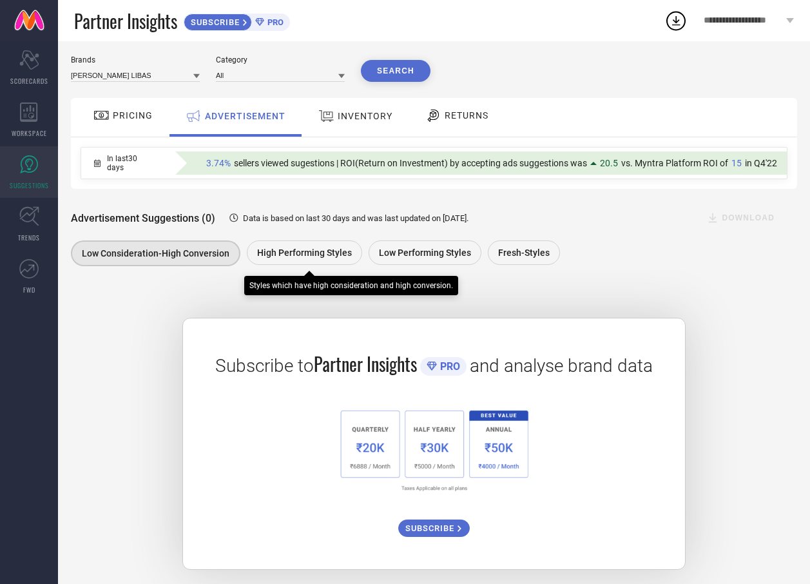
click at [295, 251] on span "High Performing Styles" at bounding box center [304, 252] width 95 height 10
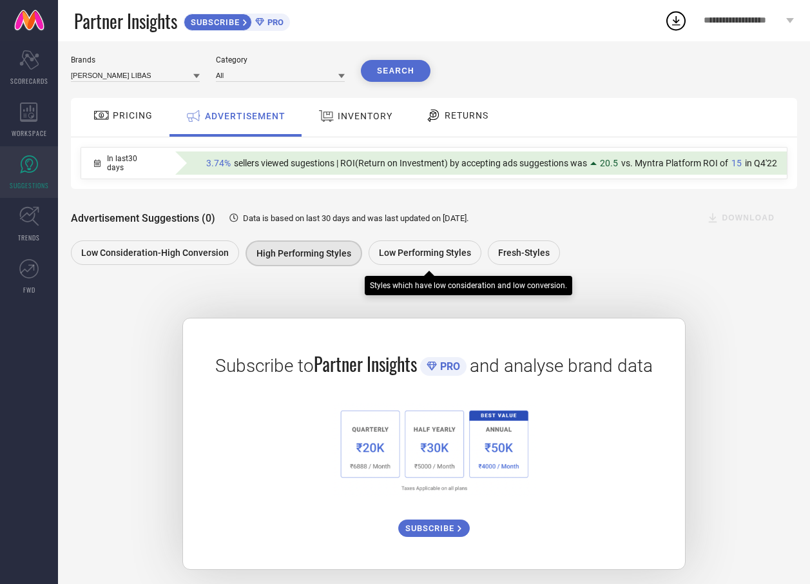
click at [429, 244] on div "Low Performing Styles" at bounding box center [425, 252] width 113 height 24
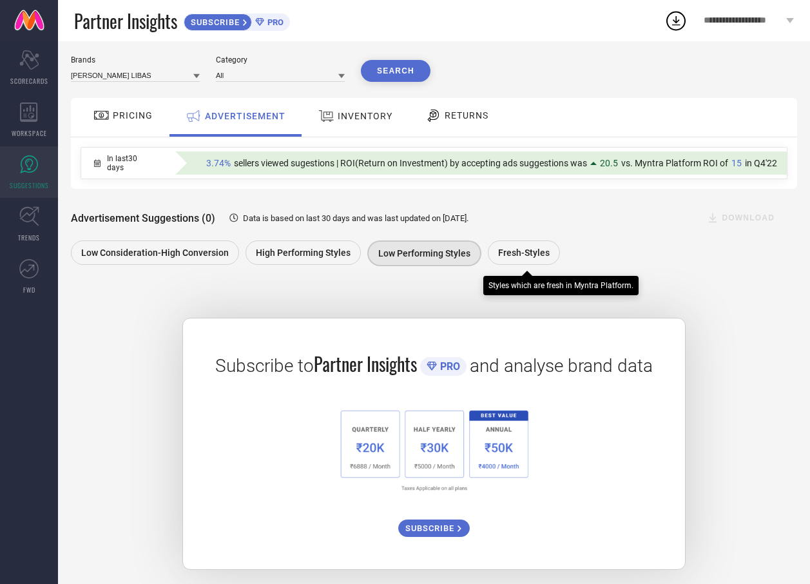
click at [540, 244] on div "Fresh-Styles" at bounding box center [524, 252] width 72 height 24
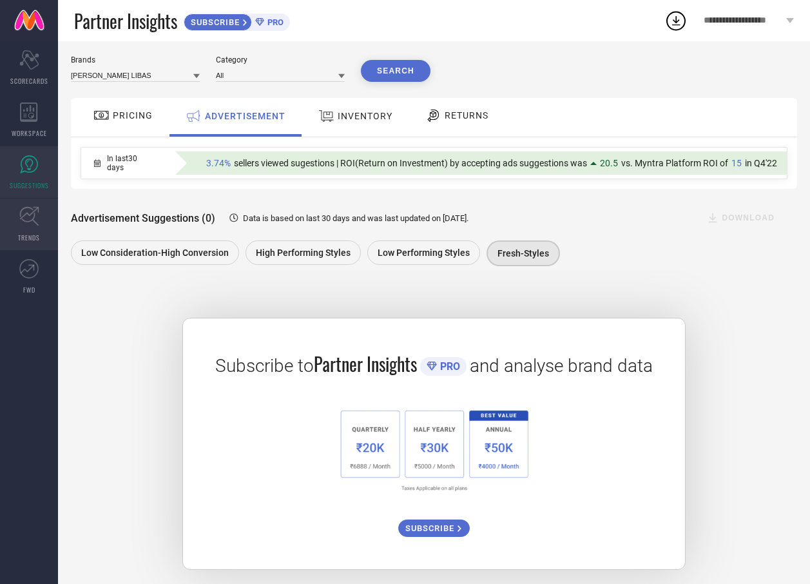
click at [43, 217] on link "TRENDS" at bounding box center [29, 224] width 58 height 52
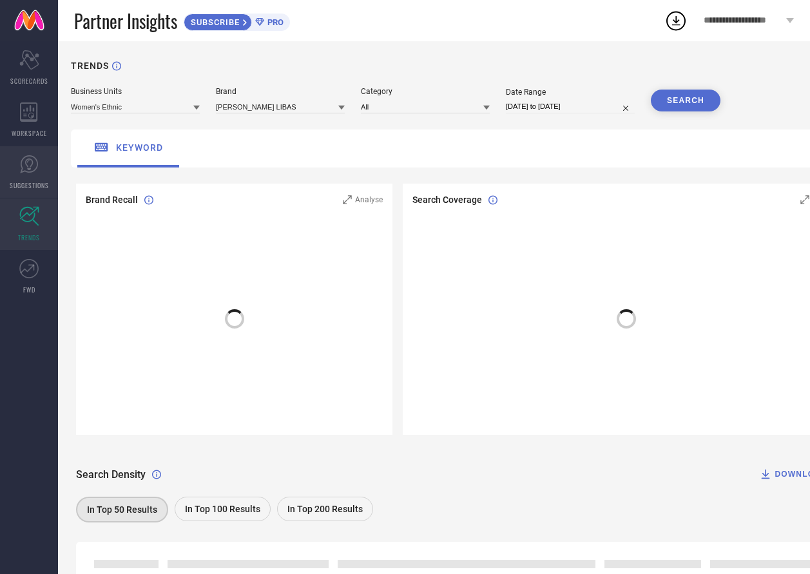
click at [33, 168] on icon at bounding box center [28, 164] width 19 height 19
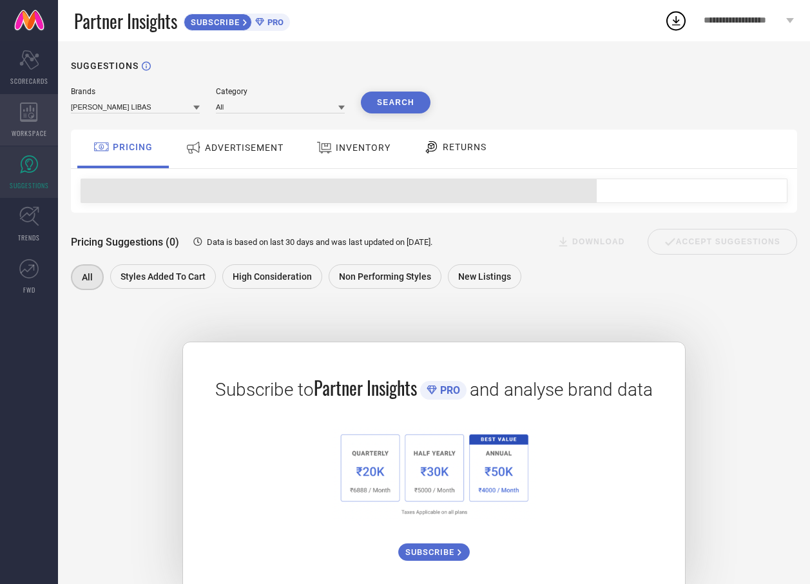
click at [26, 130] on span "WORKSPACE" at bounding box center [29, 133] width 35 height 10
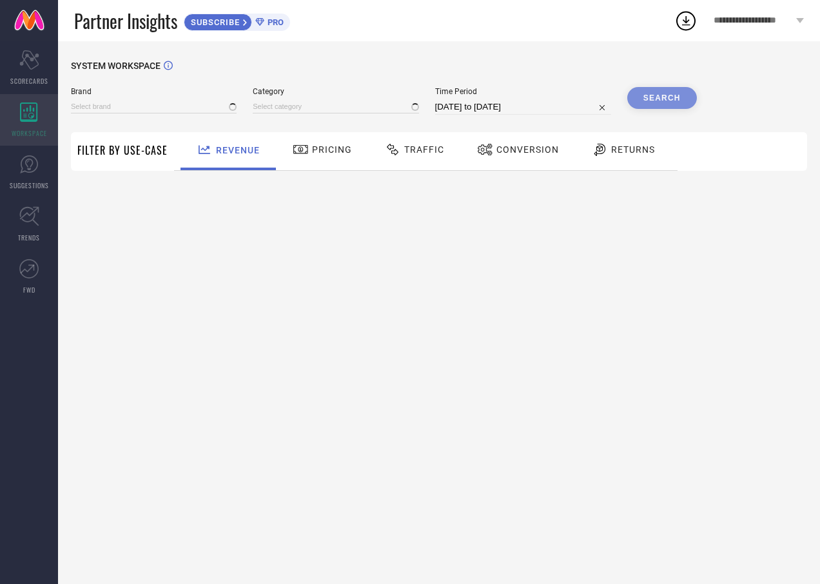
type input "[PERSON_NAME] LIBAS"
type input "All"
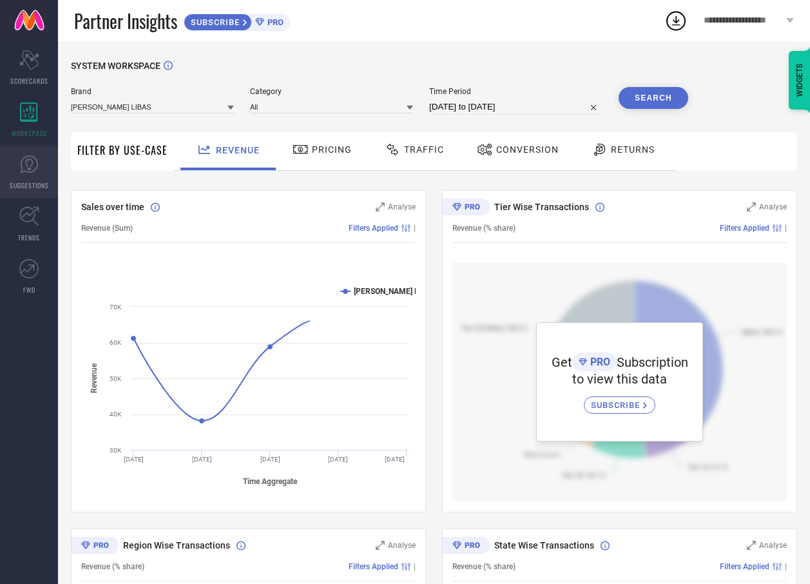
click at [22, 160] on icon at bounding box center [29, 164] width 18 height 18
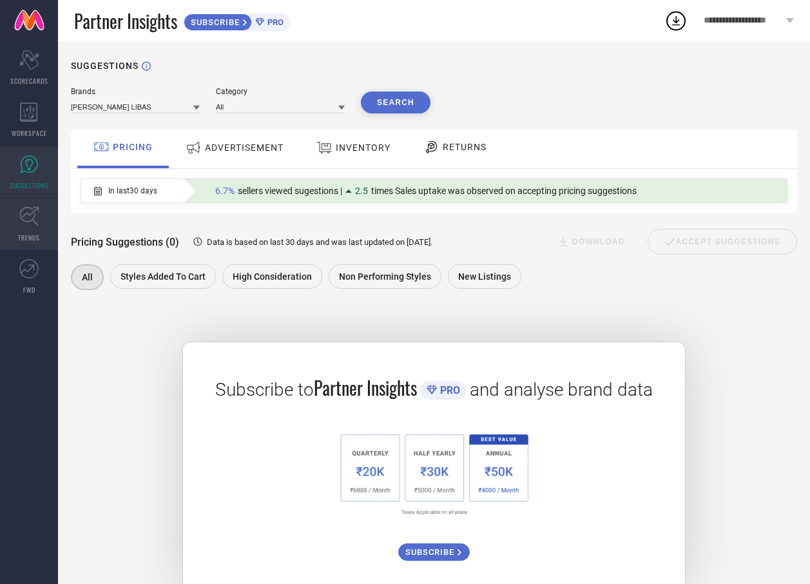
click at [18, 220] on link "TRENDS" at bounding box center [29, 224] width 58 height 52
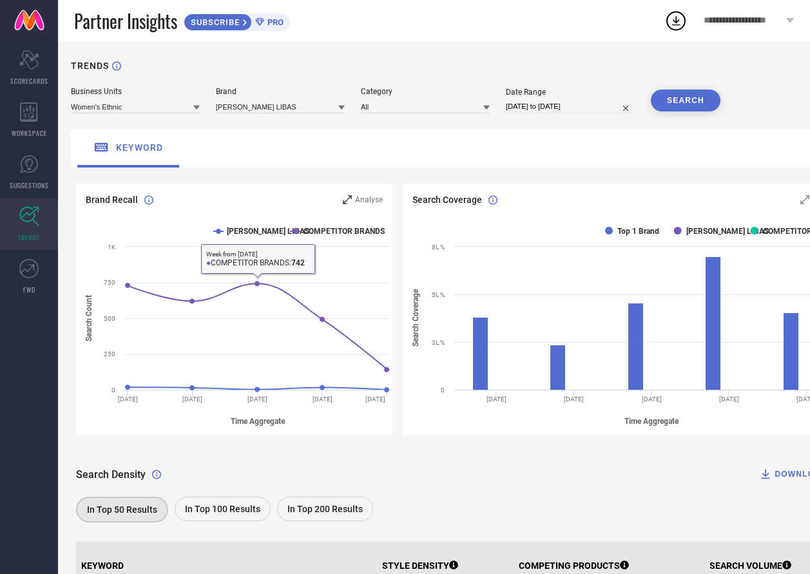
click at [352, 198] on icon at bounding box center [347, 199] width 9 height 9
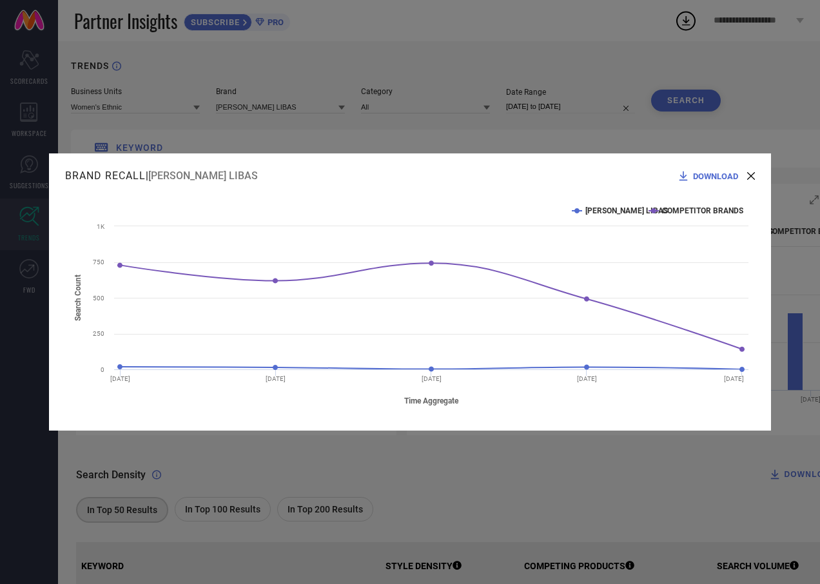
click at [748, 174] on icon at bounding box center [751, 176] width 8 height 8
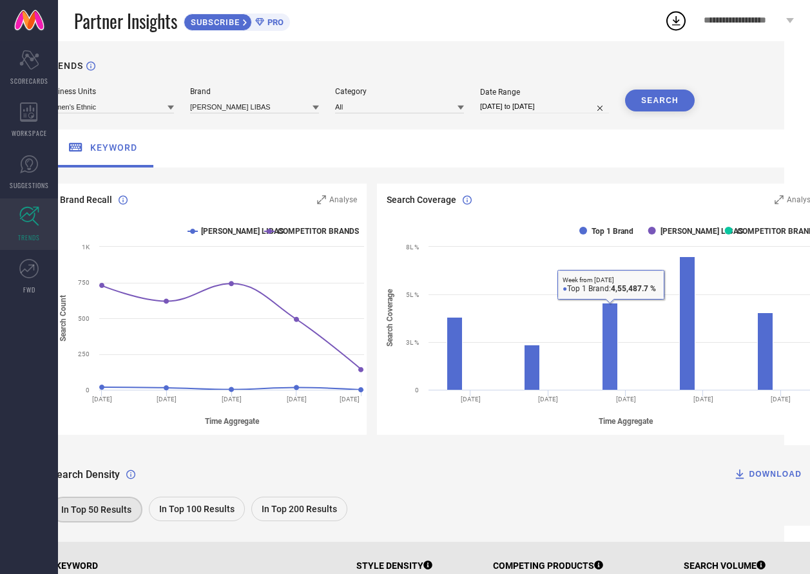
scroll to position [0, 67]
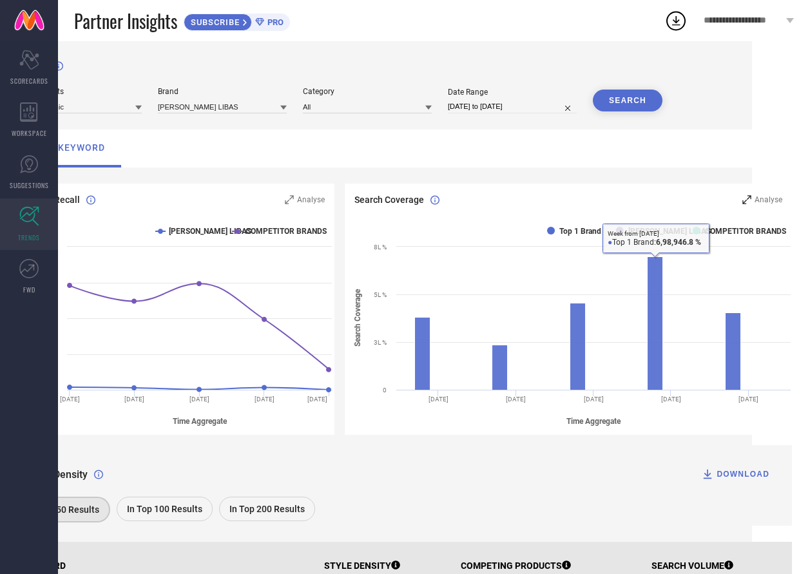
click at [773, 198] on span "Analyse" at bounding box center [769, 199] width 28 height 9
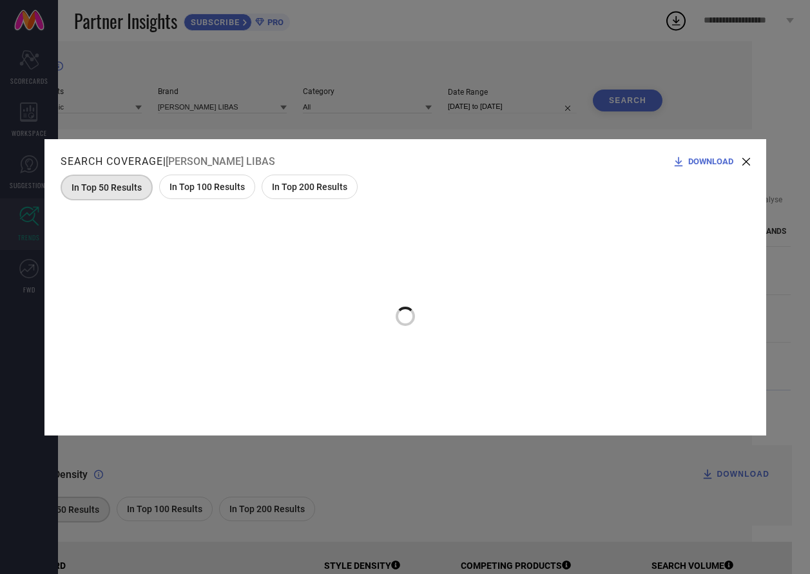
scroll to position [0, 57]
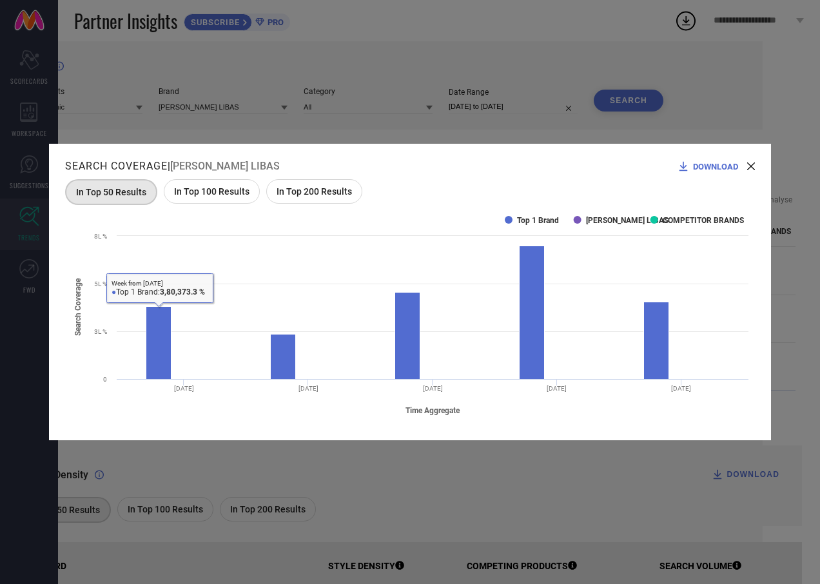
click at [313, 182] on div "In Top 200 Results" at bounding box center [314, 191] width 96 height 24
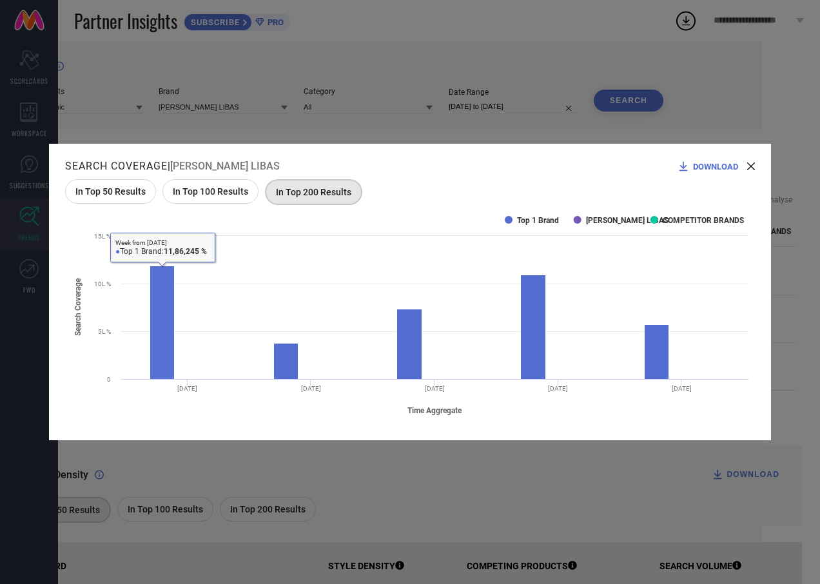
click at [231, 198] on div "In Top 100 Results" at bounding box center [210, 191] width 96 height 24
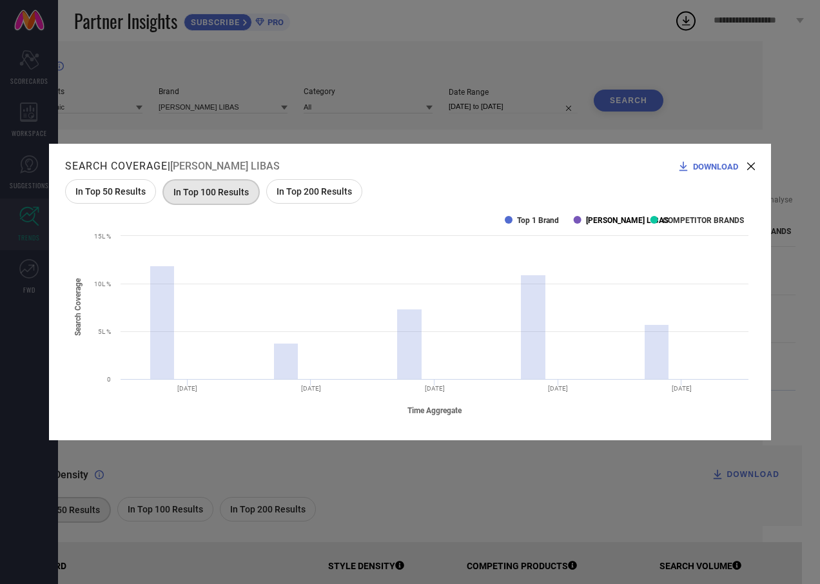
click at [599, 220] on text "[PERSON_NAME] LIBAS" at bounding box center [627, 220] width 82 height 9
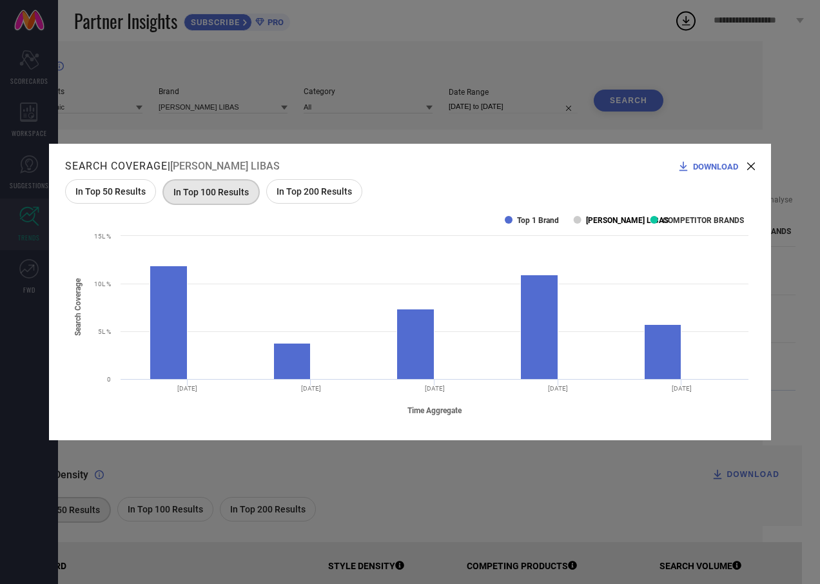
click at [610, 219] on text "[PERSON_NAME] LIBAS" at bounding box center [627, 220] width 82 height 9
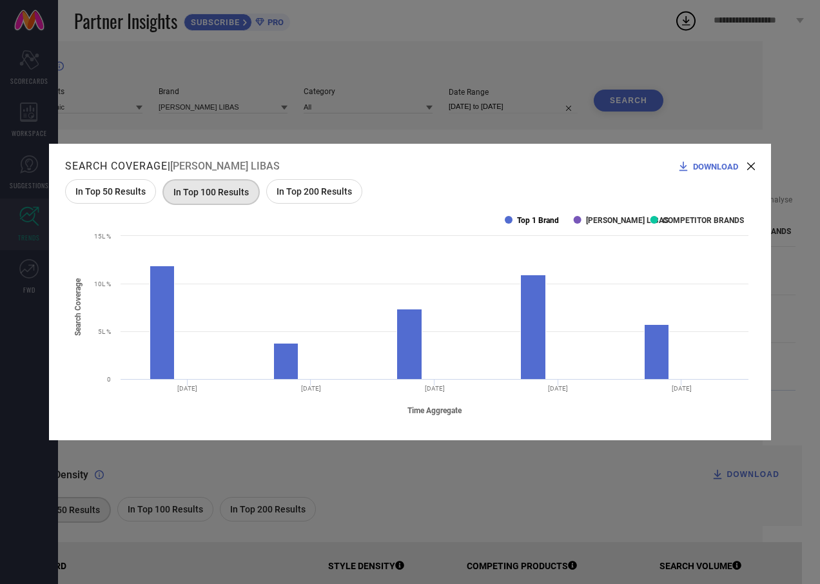
click at [537, 222] on text "Top 1 Brand" at bounding box center [538, 220] width 42 height 9
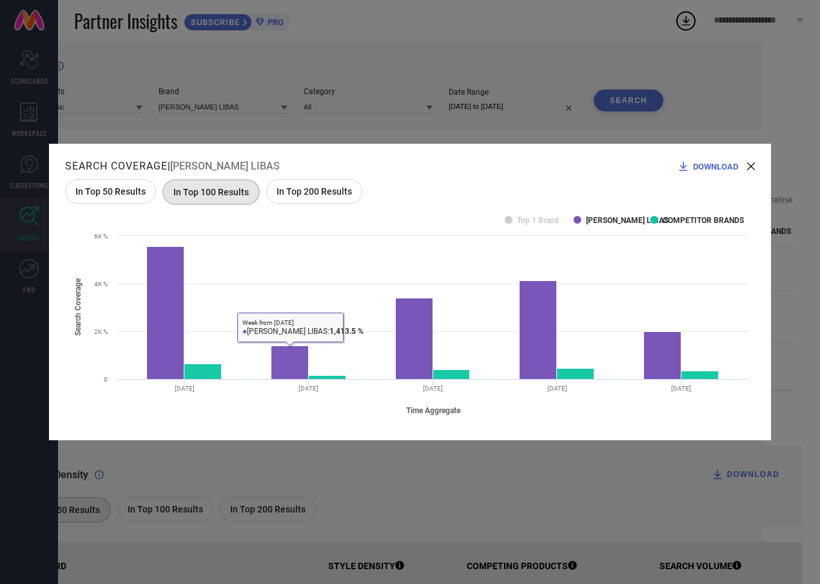
click at [129, 200] on div "In Top 50 Results" at bounding box center [110, 191] width 91 height 24
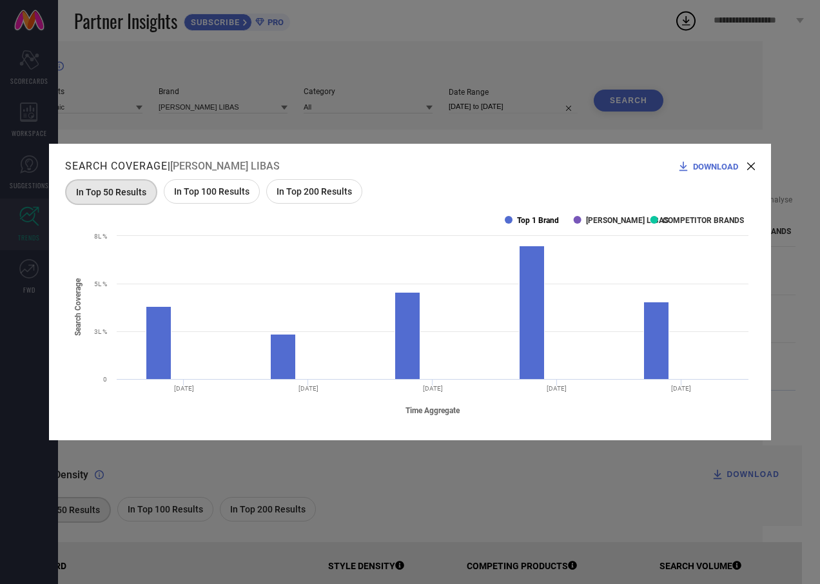
click at [536, 219] on text "Top 1 Brand" at bounding box center [538, 220] width 42 height 9
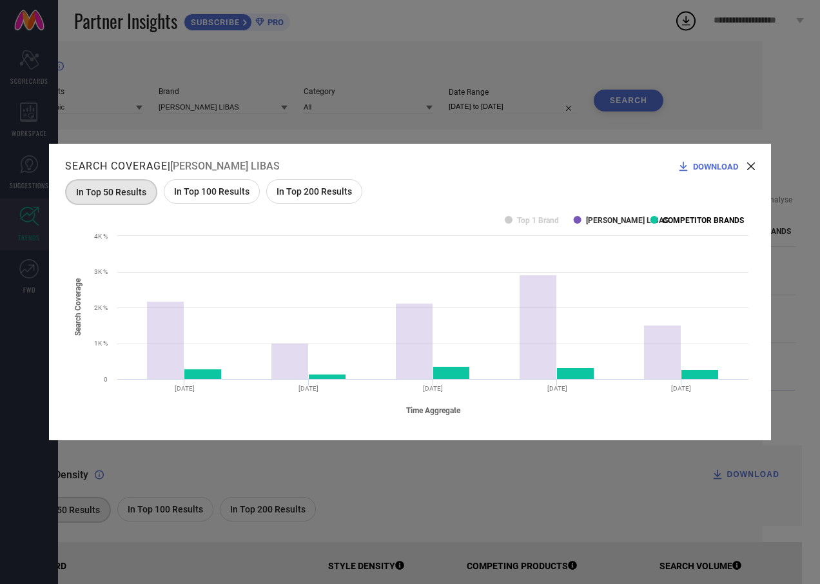
click at [682, 222] on text "COMPETITOR BRANDS" at bounding box center [703, 220] width 81 height 9
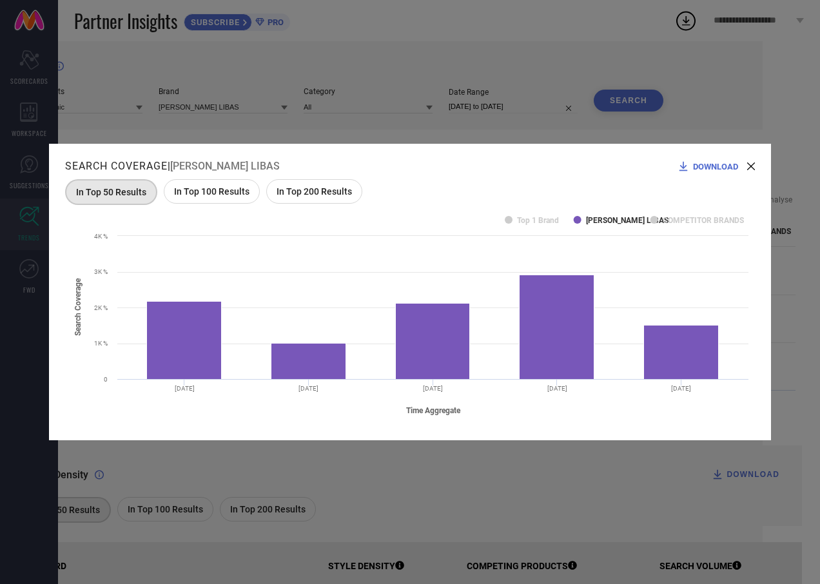
click at [534, 224] on text "Top 1 Brand" at bounding box center [538, 220] width 42 height 9
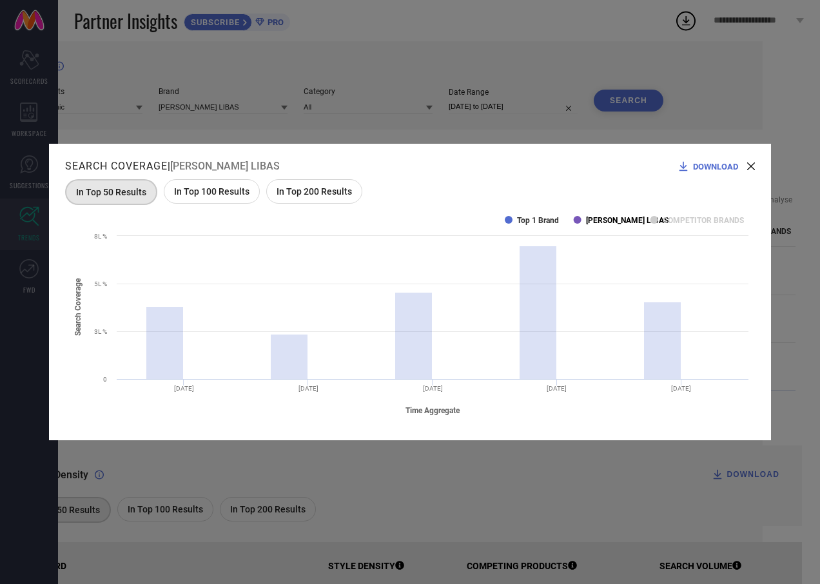
click at [617, 217] on text "[PERSON_NAME] LIBAS" at bounding box center [627, 220] width 82 height 9
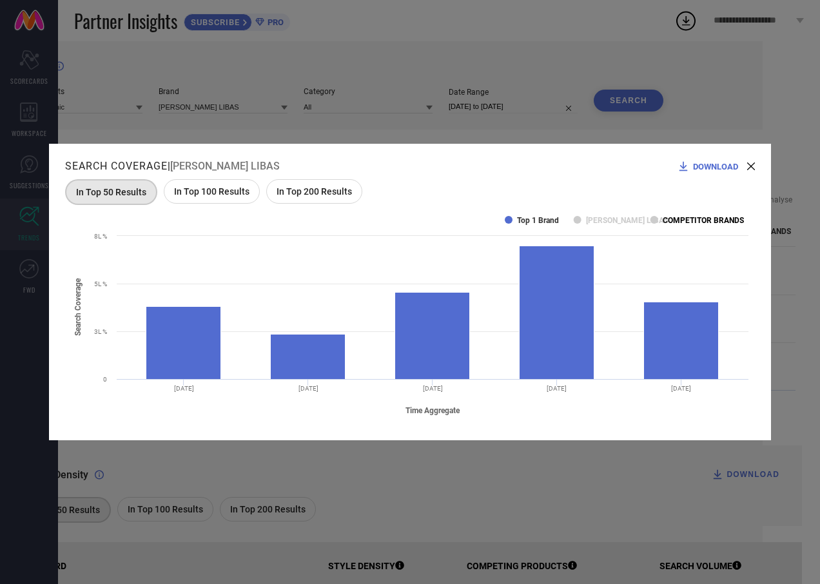
click at [719, 220] on text "COMPETITOR BRANDS" at bounding box center [703, 220] width 81 height 9
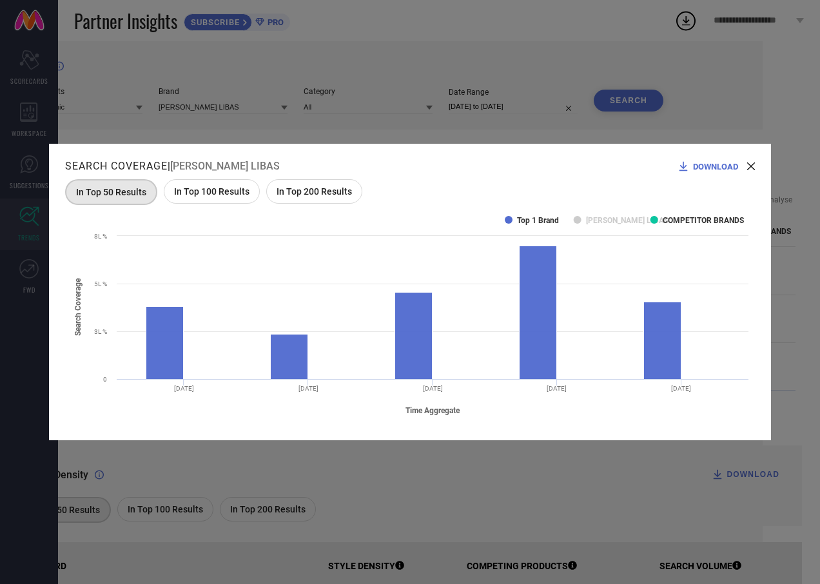
click at [524, 215] on rect at bounding box center [410, 314] width 690 height 219
click at [526, 218] on text "Top 1 Brand" at bounding box center [538, 220] width 42 height 9
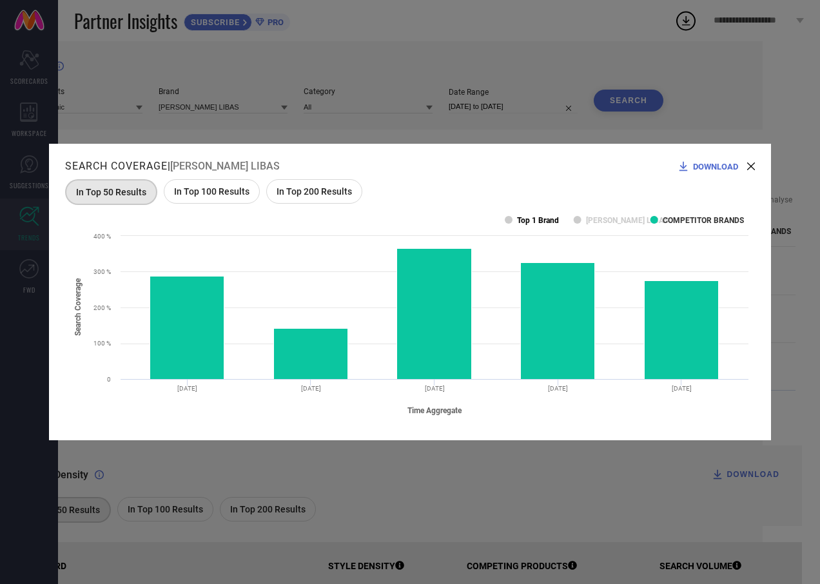
click at [548, 218] on text "Top 1 Brand" at bounding box center [538, 220] width 42 height 9
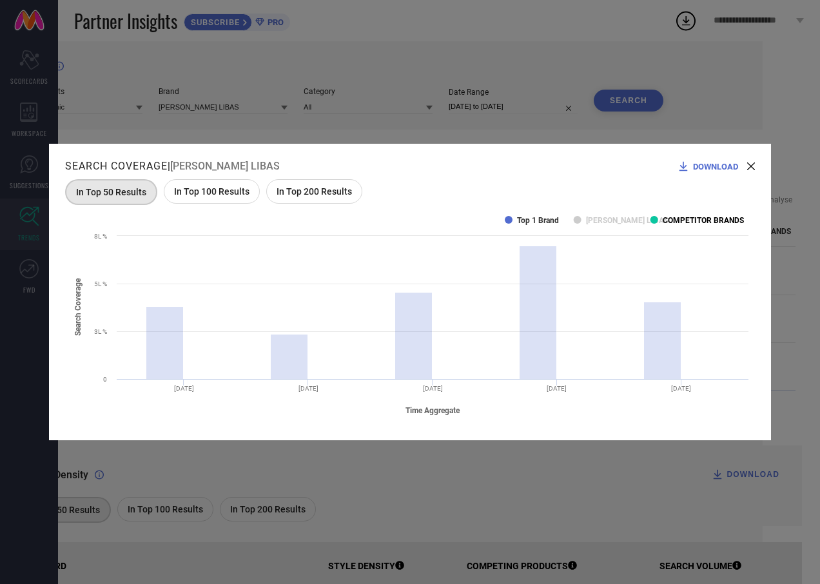
click at [675, 223] on text "COMPETITOR BRANDS" at bounding box center [703, 220] width 81 height 9
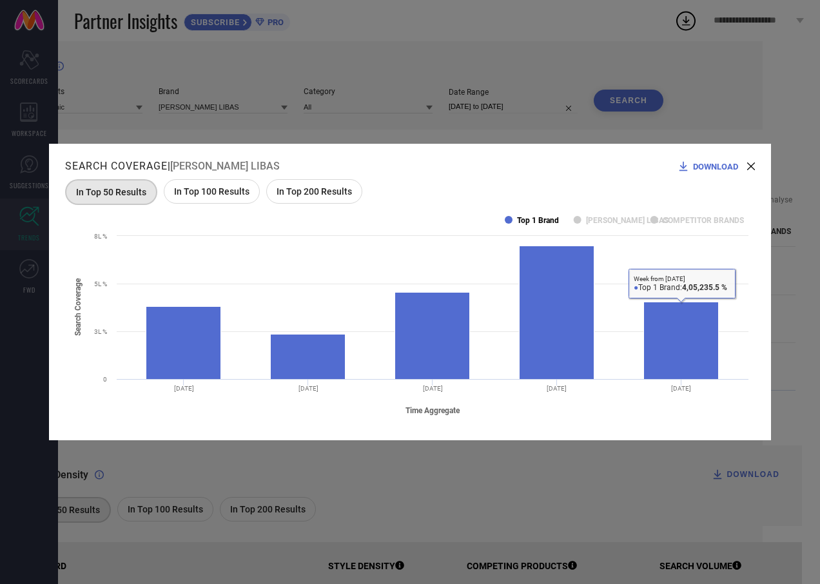
click at [537, 221] on text "Top 1 Brand" at bounding box center [538, 220] width 42 height 9
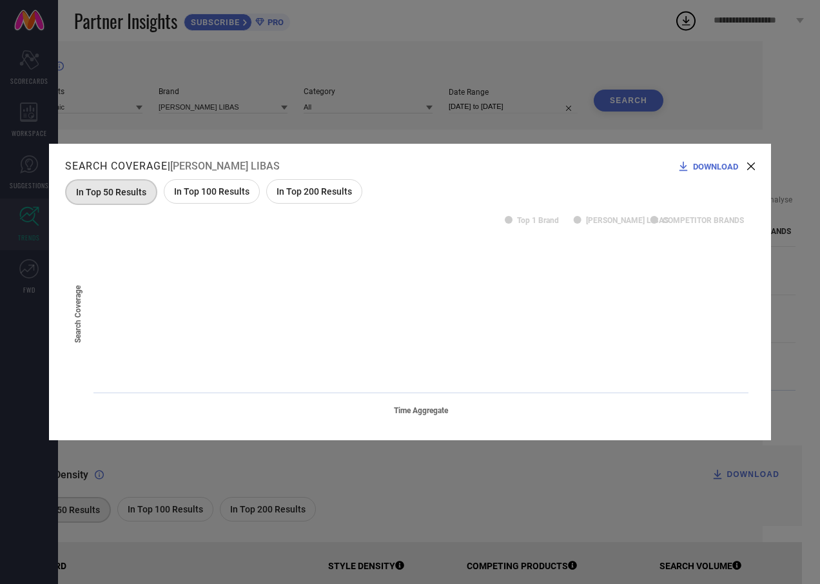
click at [584, 224] on rect at bounding box center [410, 314] width 690 height 219
click at [629, 215] on rect at bounding box center [410, 314] width 690 height 219
click at [628, 217] on text "[PERSON_NAME] LIBAS" at bounding box center [627, 220] width 82 height 9
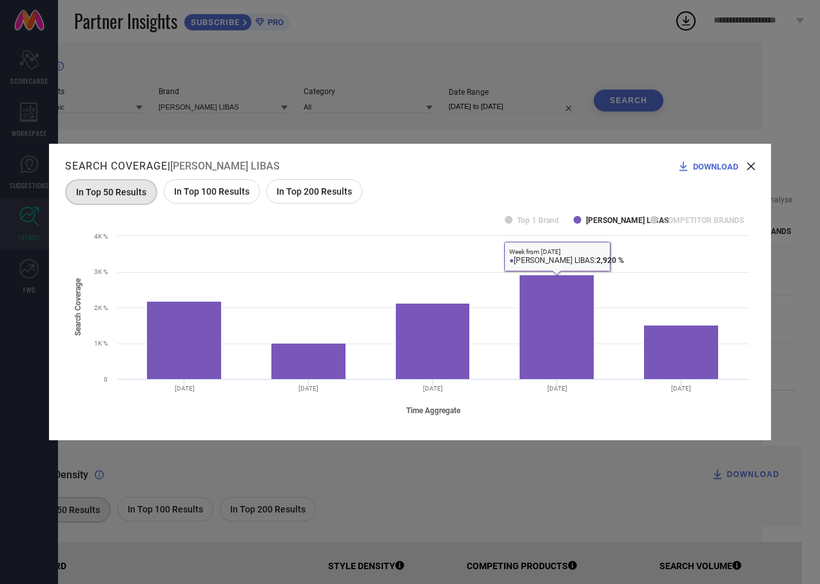
click at [204, 191] on span "In Top 100 Results" at bounding box center [211, 191] width 75 height 10
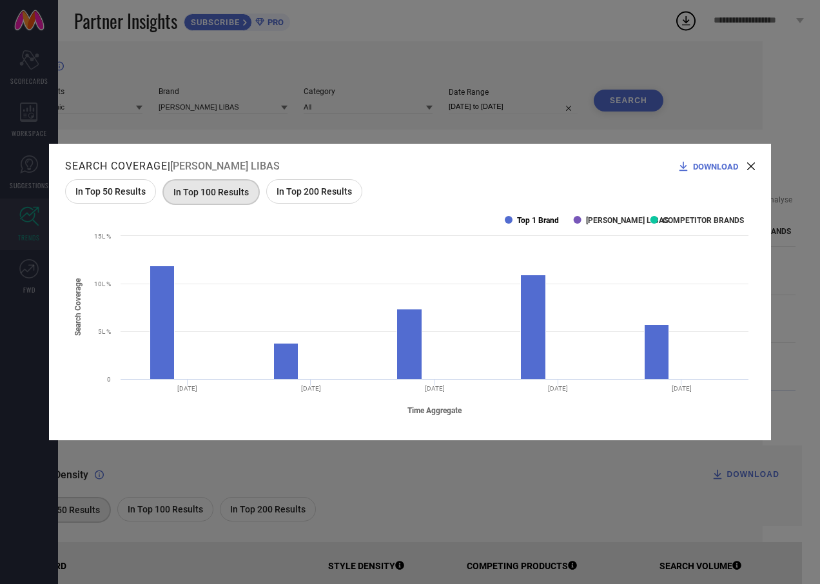
click at [519, 216] on text "Top 1 Brand" at bounding box center [538, 220] width 42 height 9
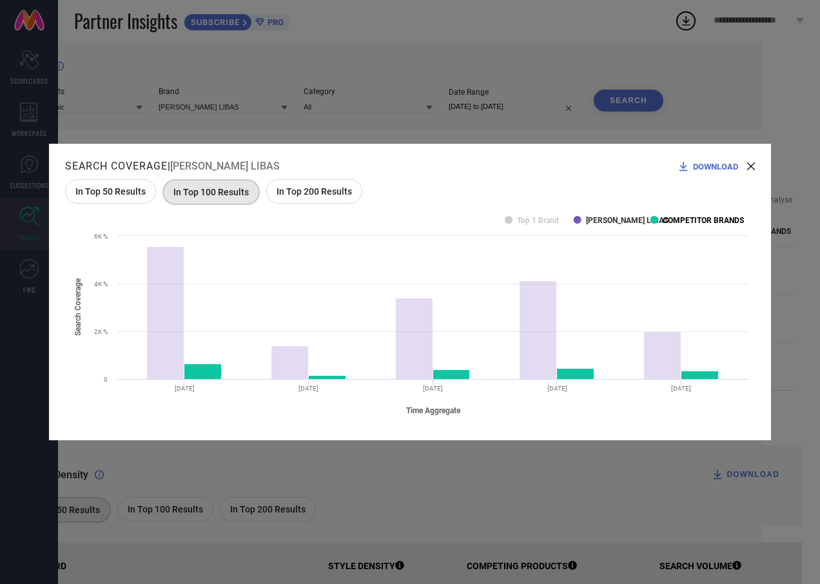
click at [688, 217] on text "COMPETITOR BRANDS" at bounding box center [703, 220] width 81 height 9
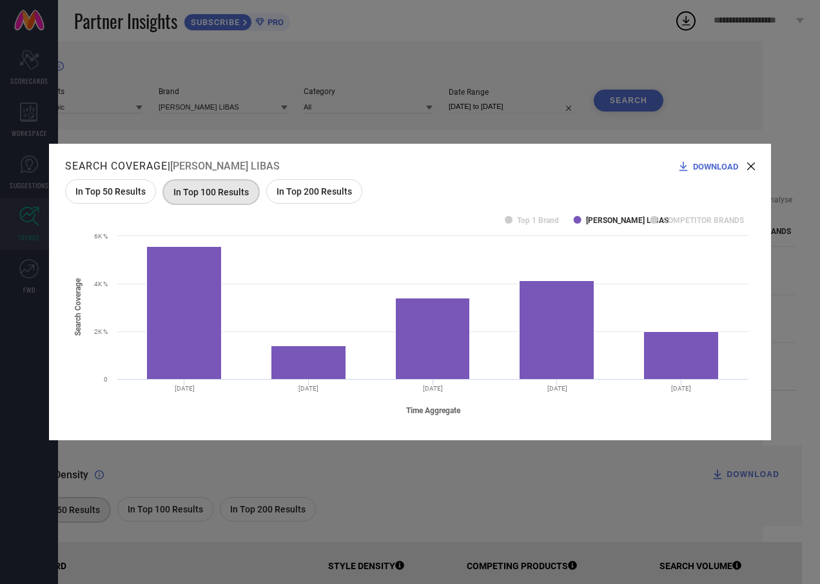
click at [290, 203] on div "In Top 200 Results" at bounding box center [314, 191] width 96 height 24
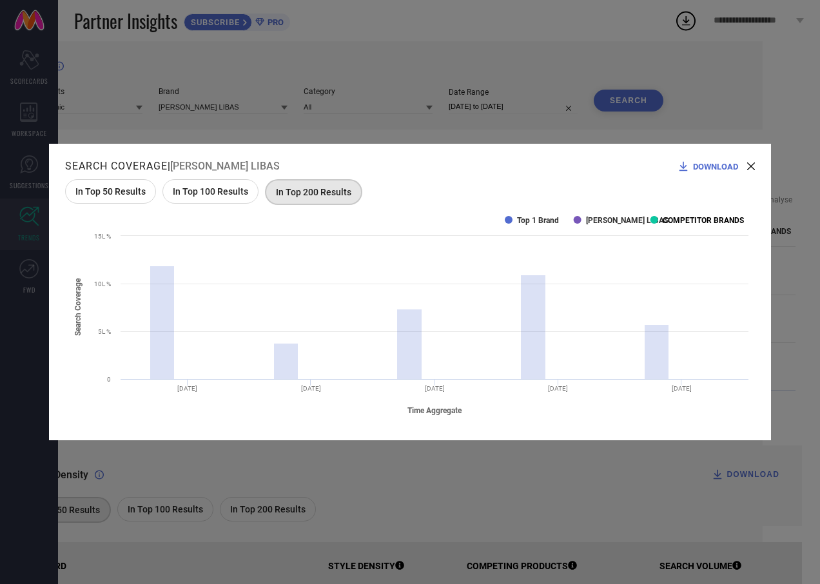
click at [675, 218] on text "COMPETITOR BRANDS" at bounding box center [703, 220] width 81 height 9
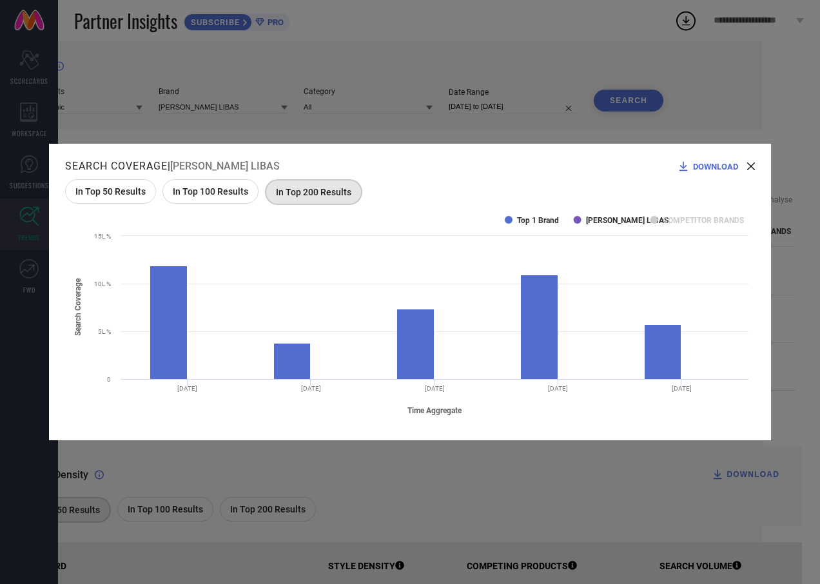
click at [529, 215] on rect at bounding box center [410, 314] width 690 height 219
click at [535, 219] on text "Top 1 Brand" at bounding box center [538, 220] width 42 height 9
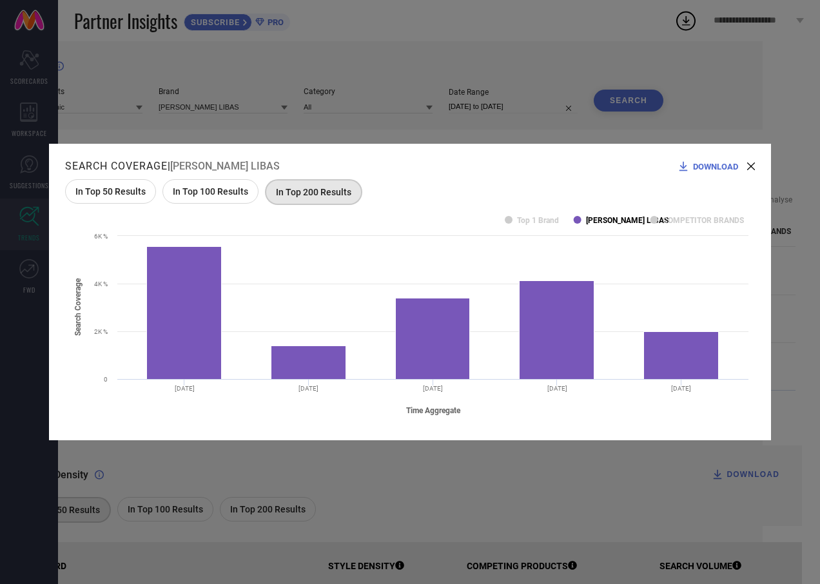
click at [622, 218] on text "[PERSON_NAME] LIBAS" at bounding box center [627, 220] width 82 height 9
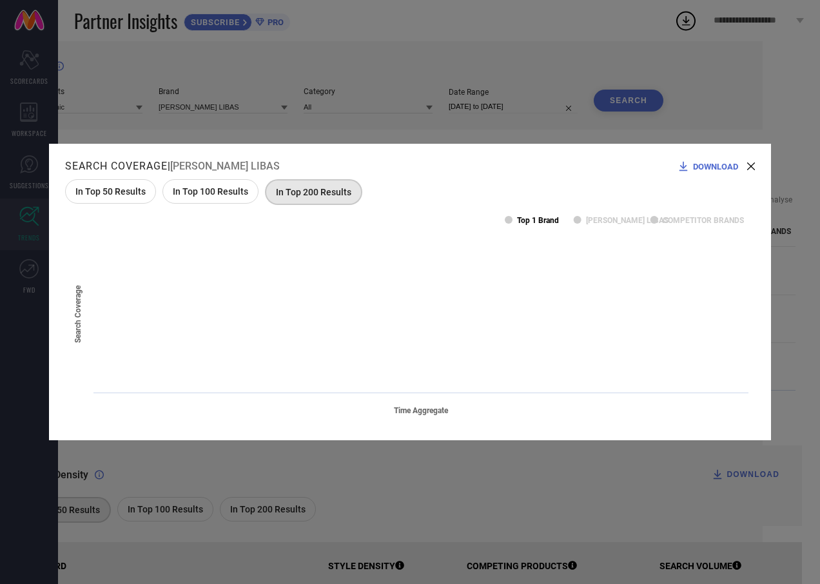
click at [554, 218] on text "Top 1 Brand" at bounding box center [538, 220] width 42 height 9
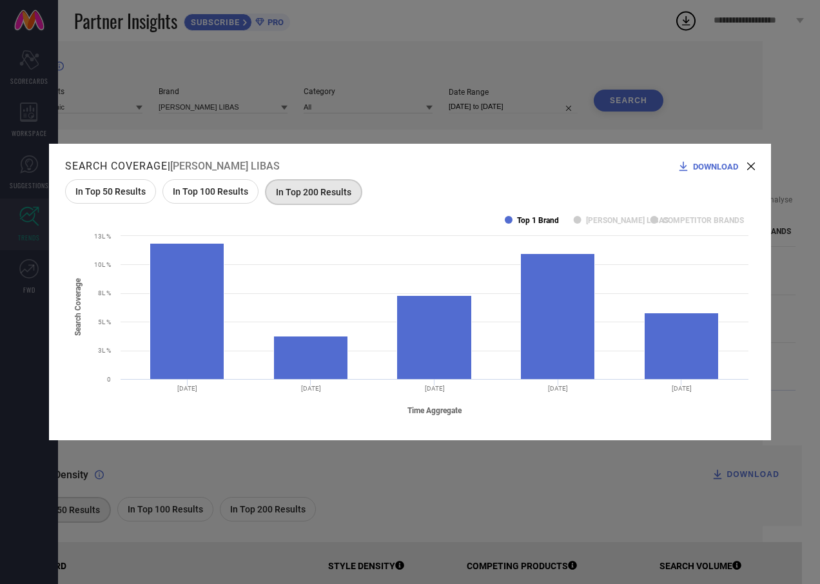
click at [554, 218] on text "Top 1 Brand" at bounding box center [538, 220] width 42 height 9
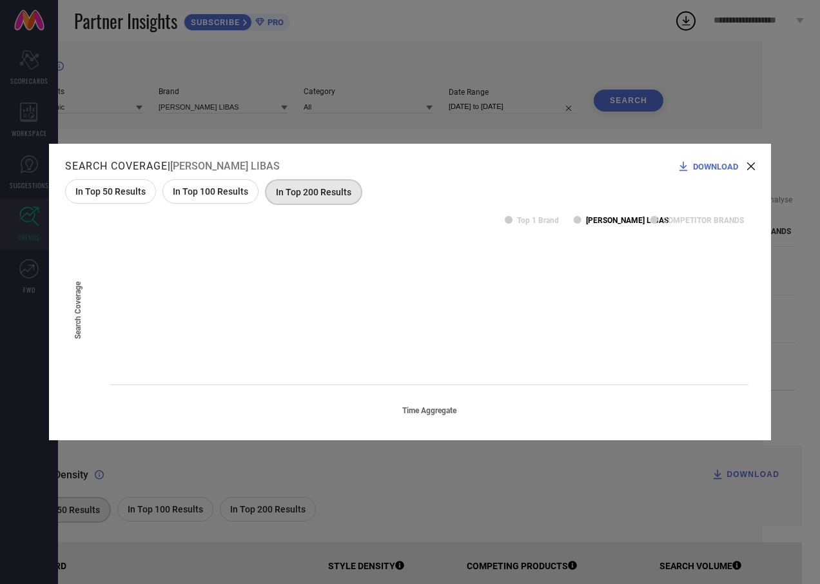
click at [590, 220] on text "[PERSON_NAME] LIBAS" at bounding box center [627, 220] width 82 height 9
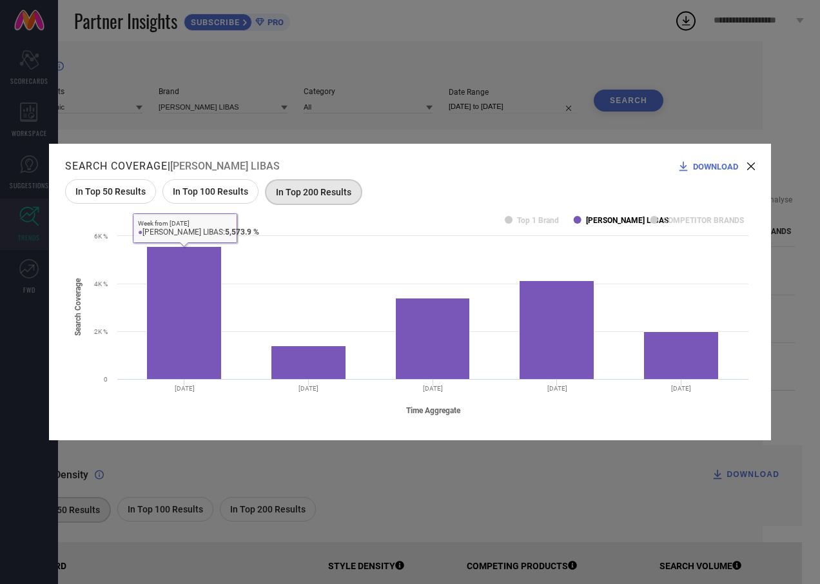
click at [590, 217] on text "[PERSON_NAME] LIBAS" at bounding box center [627, 220] width 82 height 9
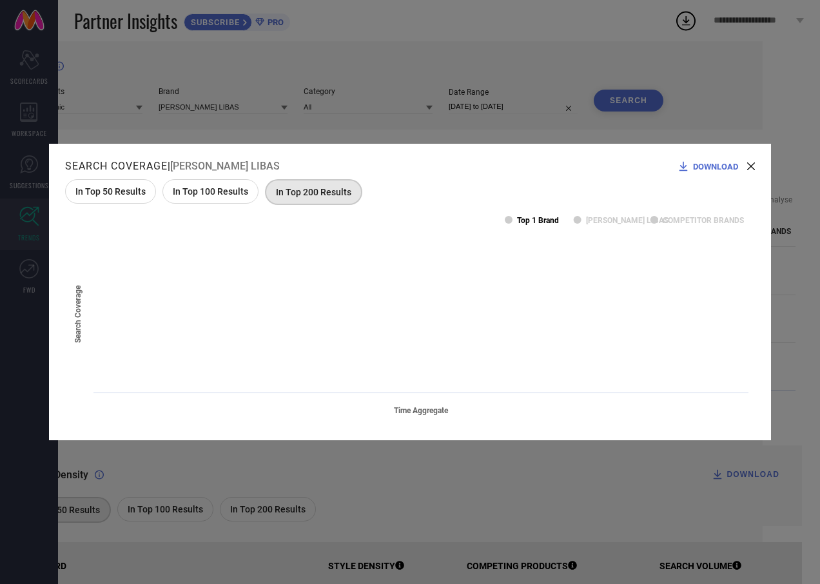
click at [538, 218] on text "Top 1 Brand" at bounding box center [538, 220] width 42 height 9
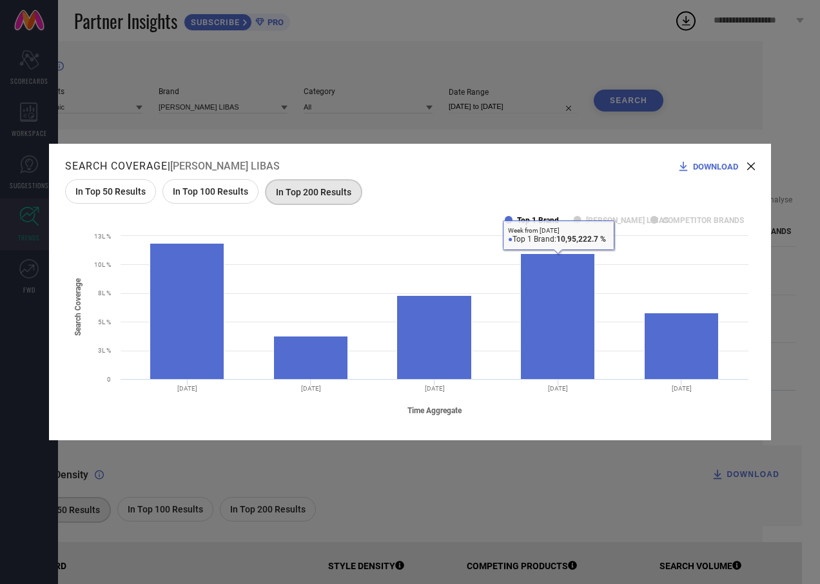
click at [523, 222] on text "Top 1 Brand" at bounding box center [538, 220] width 42 height 9
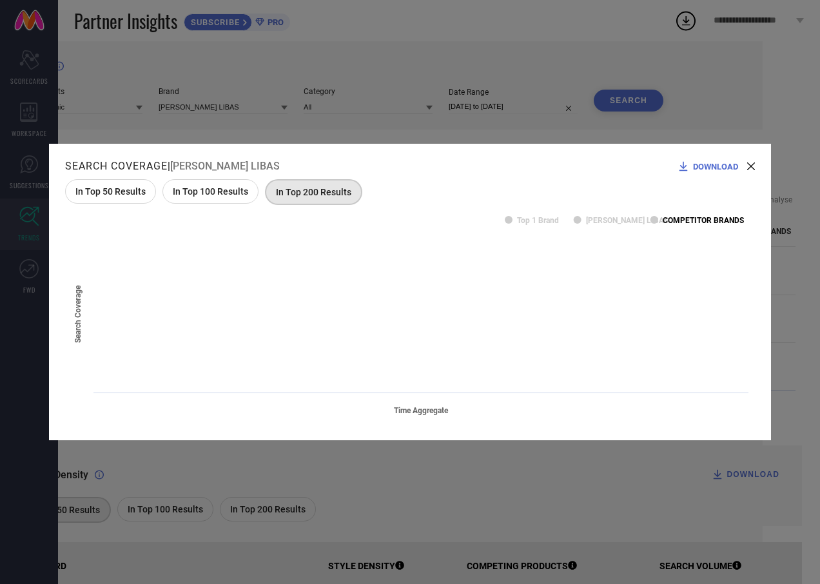
click at [734, 220] on text "COMPETITOR BRANDS" at bounding box center [703, 220] width 81 height 9
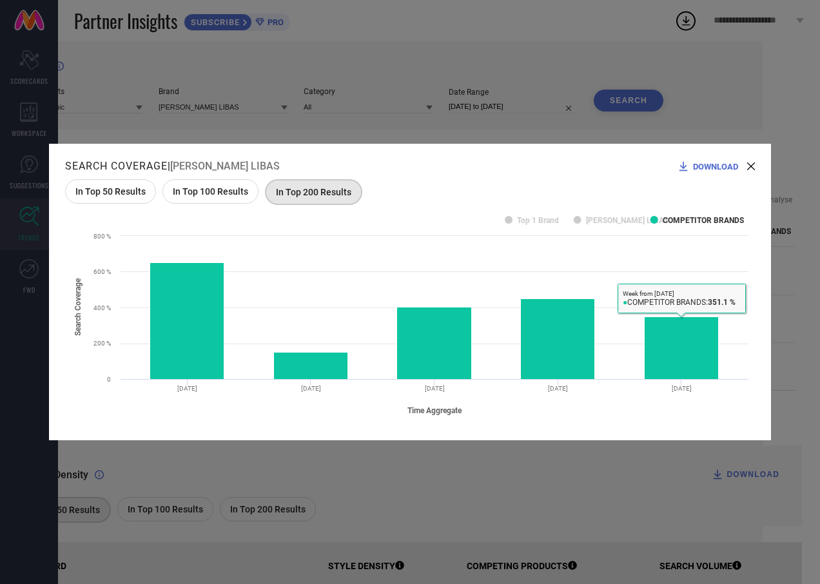
click at [750, 166] on icon at bounding box center [751, 166] width 8 height 8
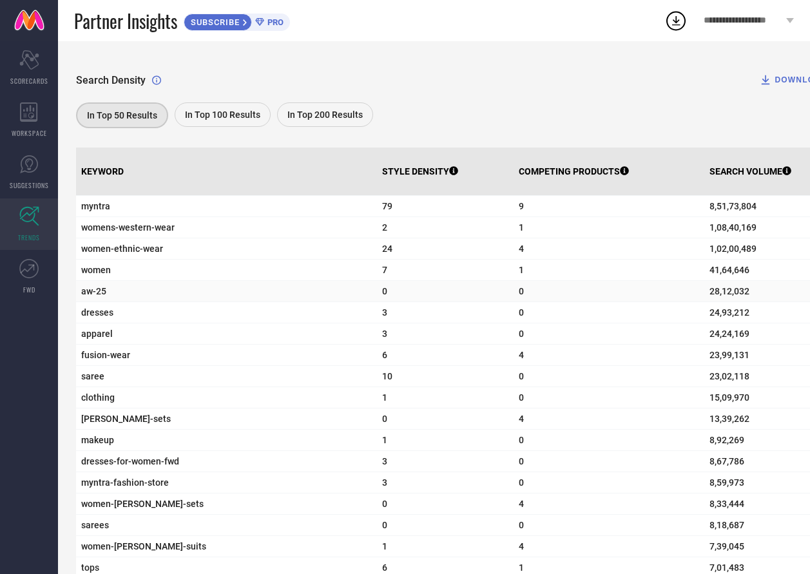
scroll to position [345, 0]
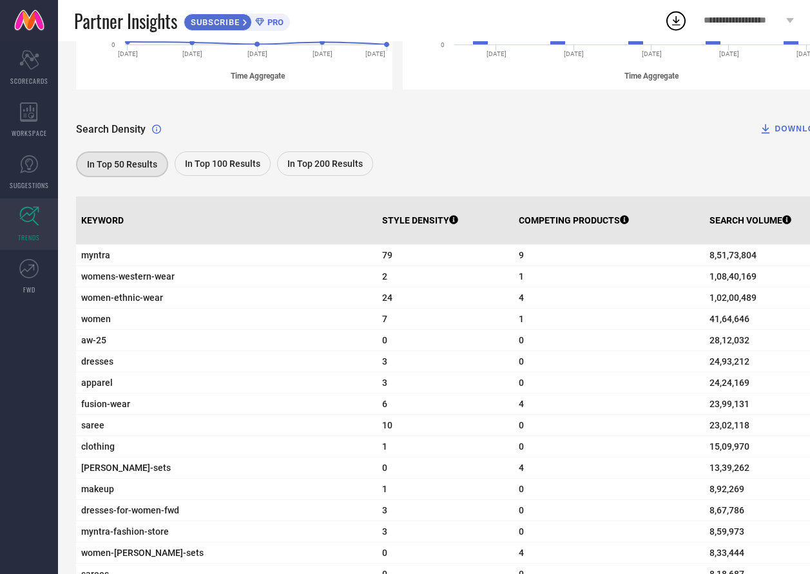
click at [329, 174] on div "In Top 200 Results" at bounding box center [325, 163] width 96 height 24
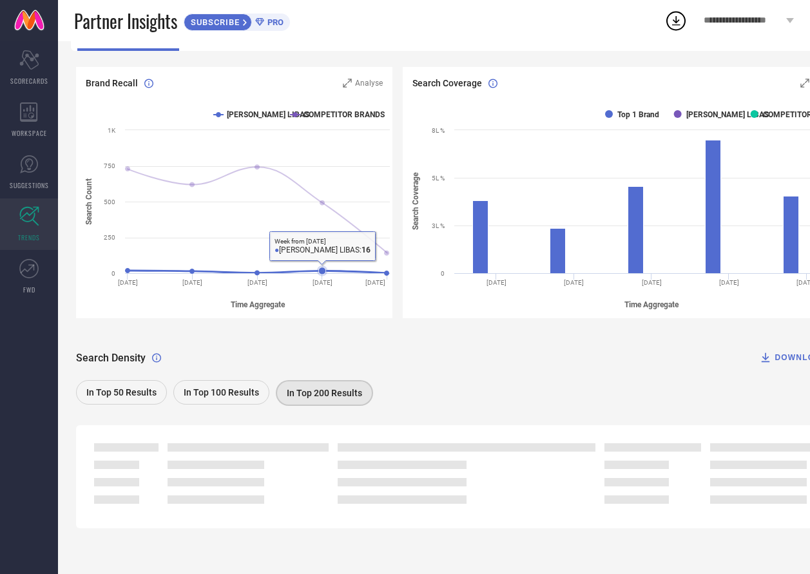
scroll to position [53, 0]
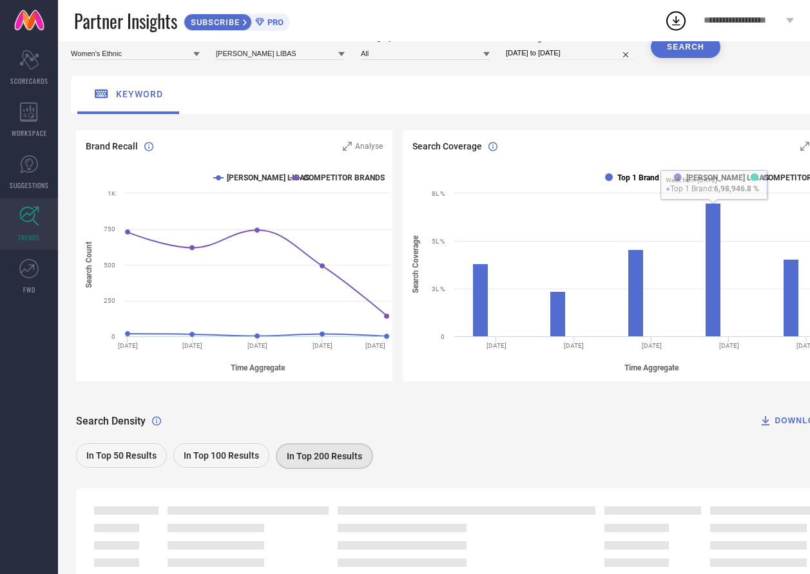
click at [637, 177] on text "Top 1 Brand" at bounding box center [638, 177] width 42 height 9
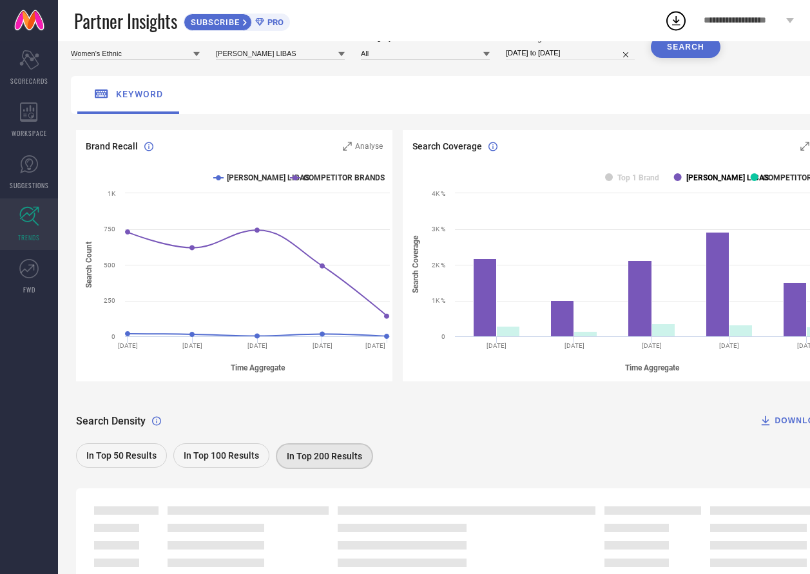
click at [710, 180] on text "[PERSON_NAME] LIBAS" at bounding box center [727, 177] width 82 height 9
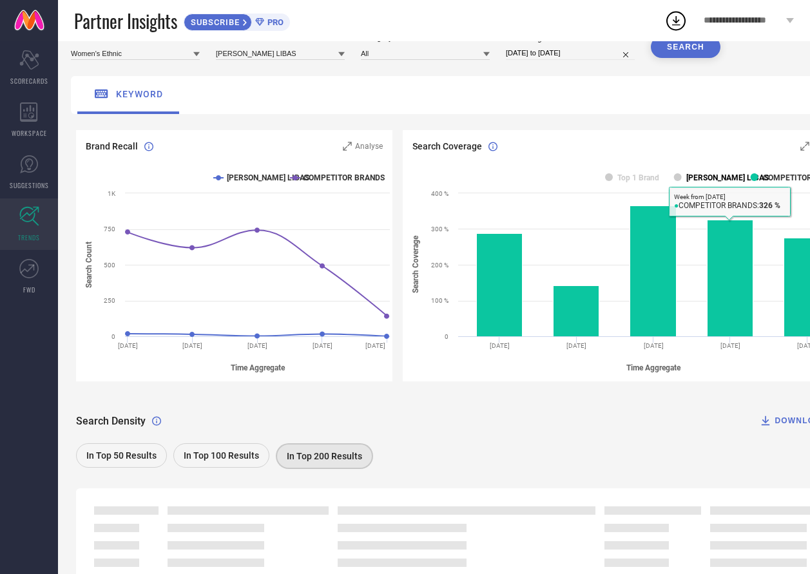
click at [718, 176] on text "[PERSON_NAME] LIBAS" at bounding box center [727, 177] width 82 height 9
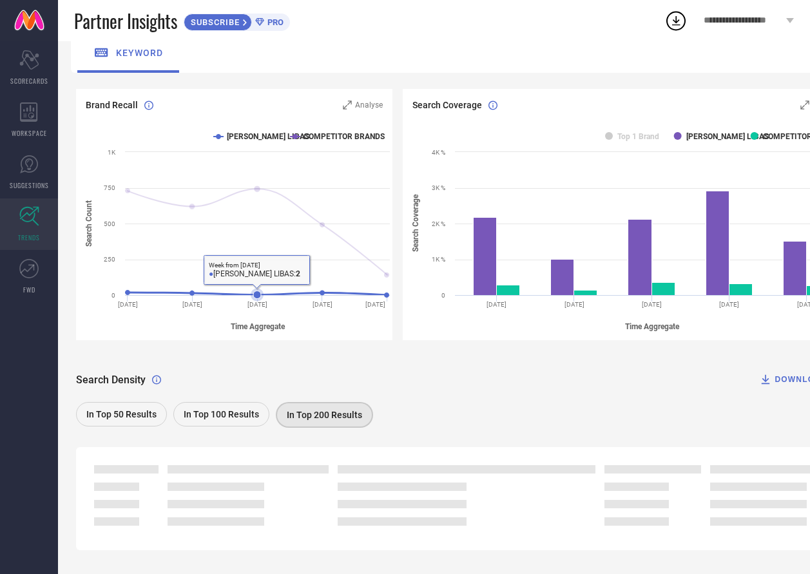
scroll to position [118, 0]
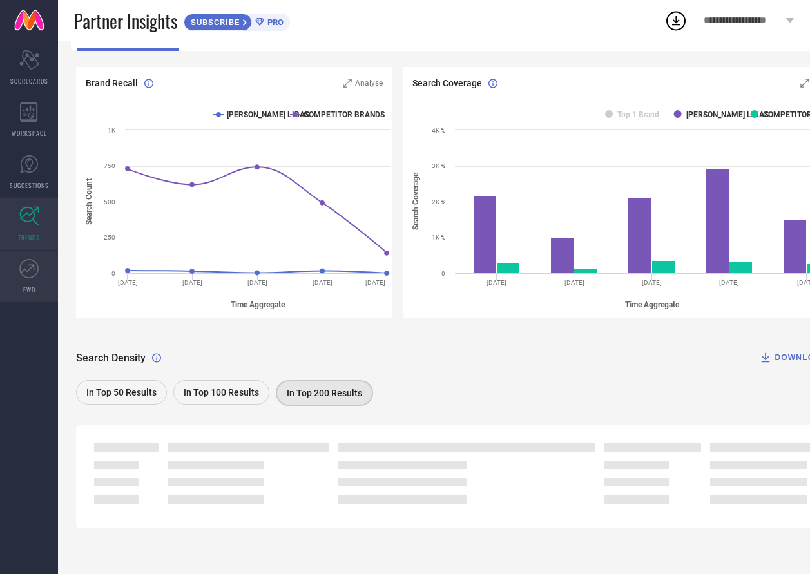
click at [21, 274] on icon at bounding box center [28, 268] width 19 height 19
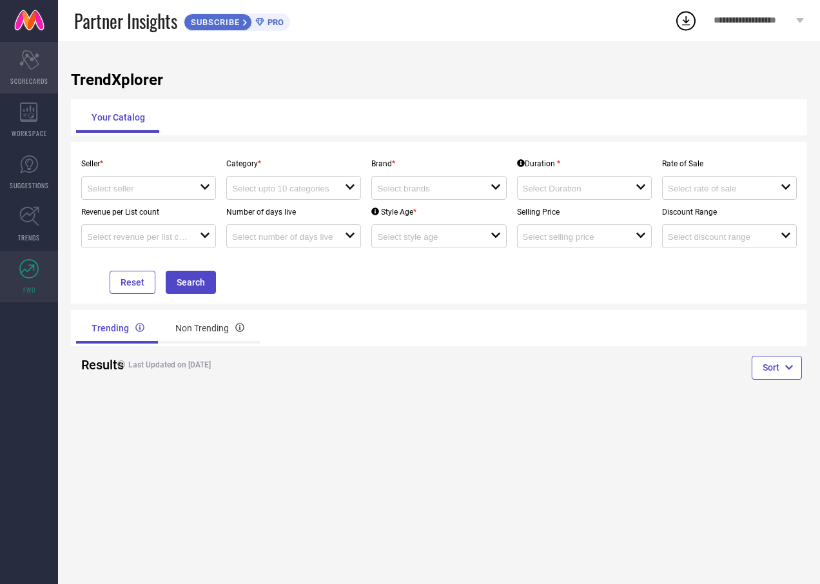
click at [43, 63] on div "Scorecard SCORECARDS" at bounding box center [29, 68] width 58 height 52
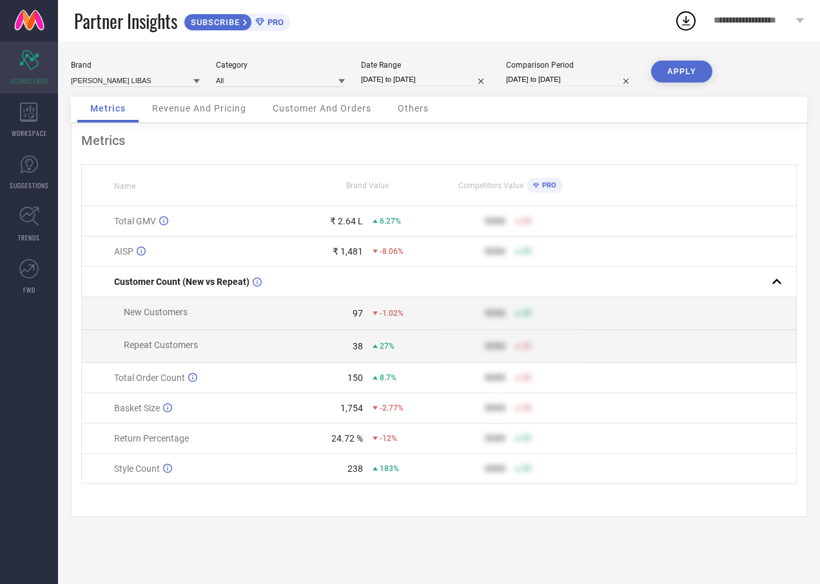
click at [29, 90] on div "Scorecard SCORECARDS" at bounding box center [29, 68] width 58 height 52
click at [36, 120] on icon at bounding box center [28, 111] width 17 height 19
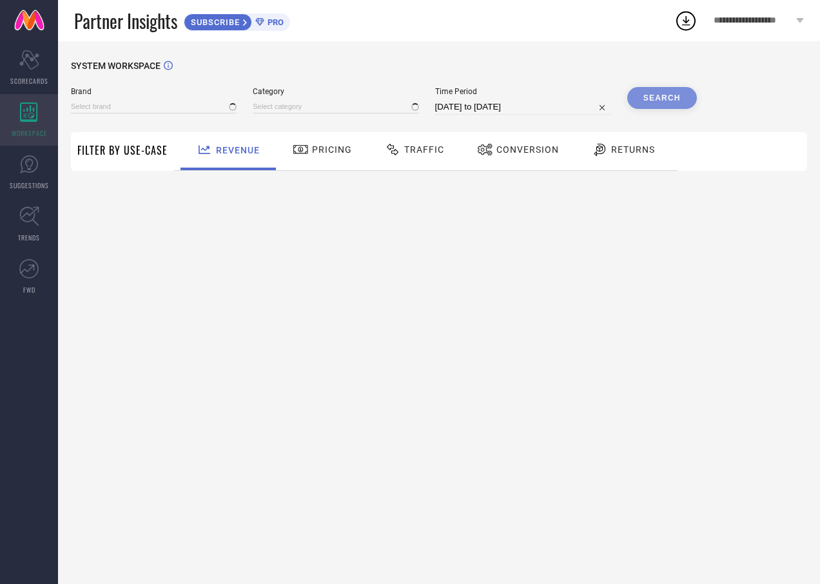
type input "[PERSON_NAME] LIBAS"
type input "All"
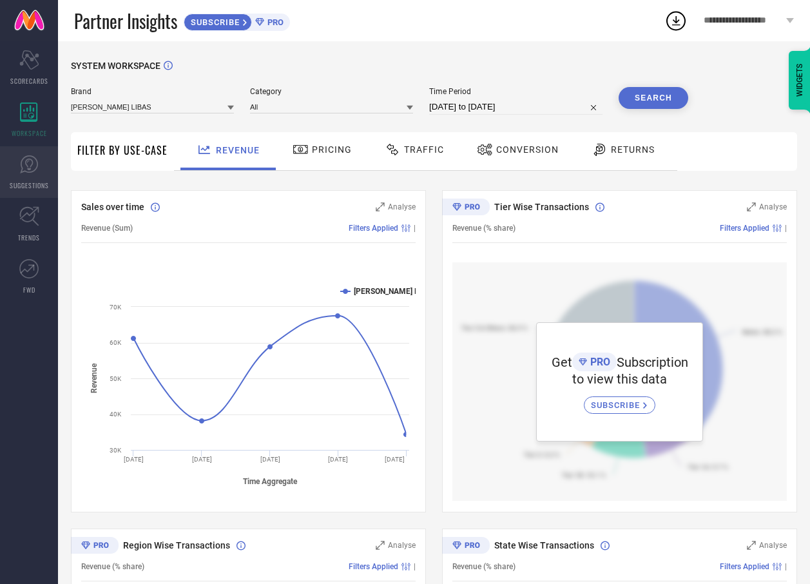
click at [30, 157] on icon at bounding box center [28, 164] width 19 height 19
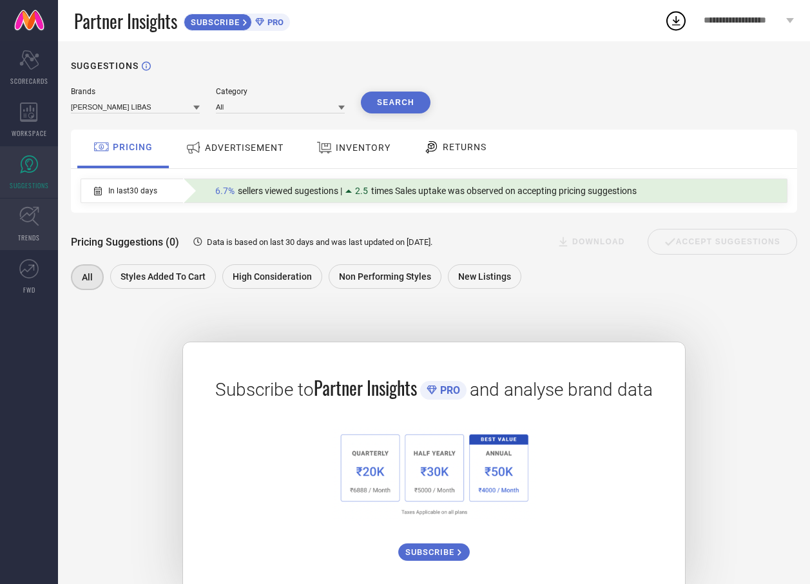
click at [39, 205] on link "TRENDS" at bounding box center [29, 224] width 58 height 52
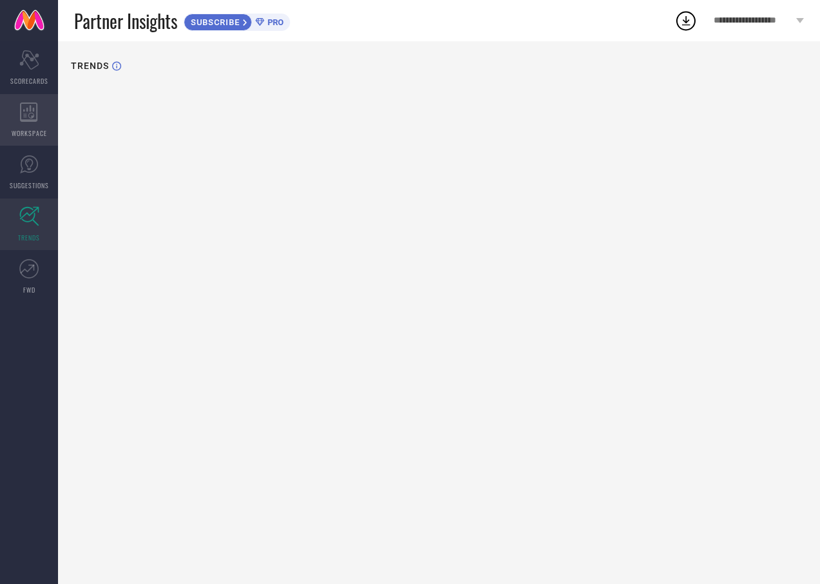
click at [11, 111] on div "WORKSPACE" at bounding box center [29, 120] width 58 height 52
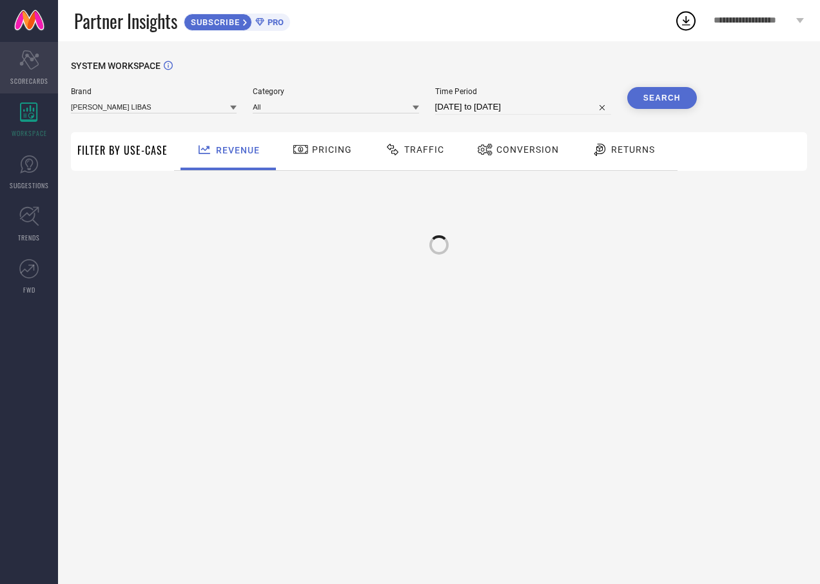
click at [8, 68] on div "Scorecard SCORECARDS" at bounding box center [29, 68] width 58 height 52
